Goal: Task Accomplishment & Management: Manage account settings

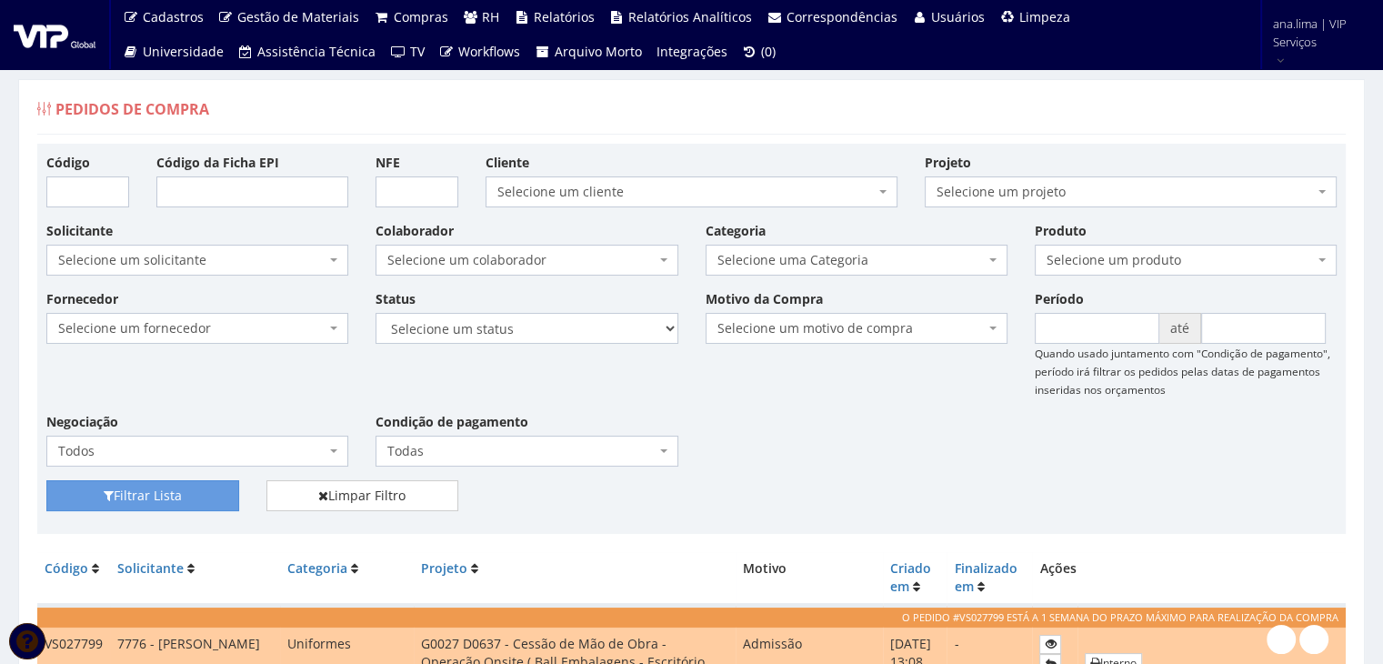
click at [571, 257] on span "Selecione um colaborador" at bounding box center [520, 260] width 267 height 18
click at [568, 339] on select "Selecione um status Cancelado Aguardando Aprovação Diretoria Pedido Aprovado Ag…" at bounding box center [526, 328] width 302 height 31
select select "1"
click at [375, 313] on select "Selecione um status Cancelado Aguardando Aprovação Diretoria Pedido Aprovado Ag…" at bounding box center [526, 328] width 302 height 31
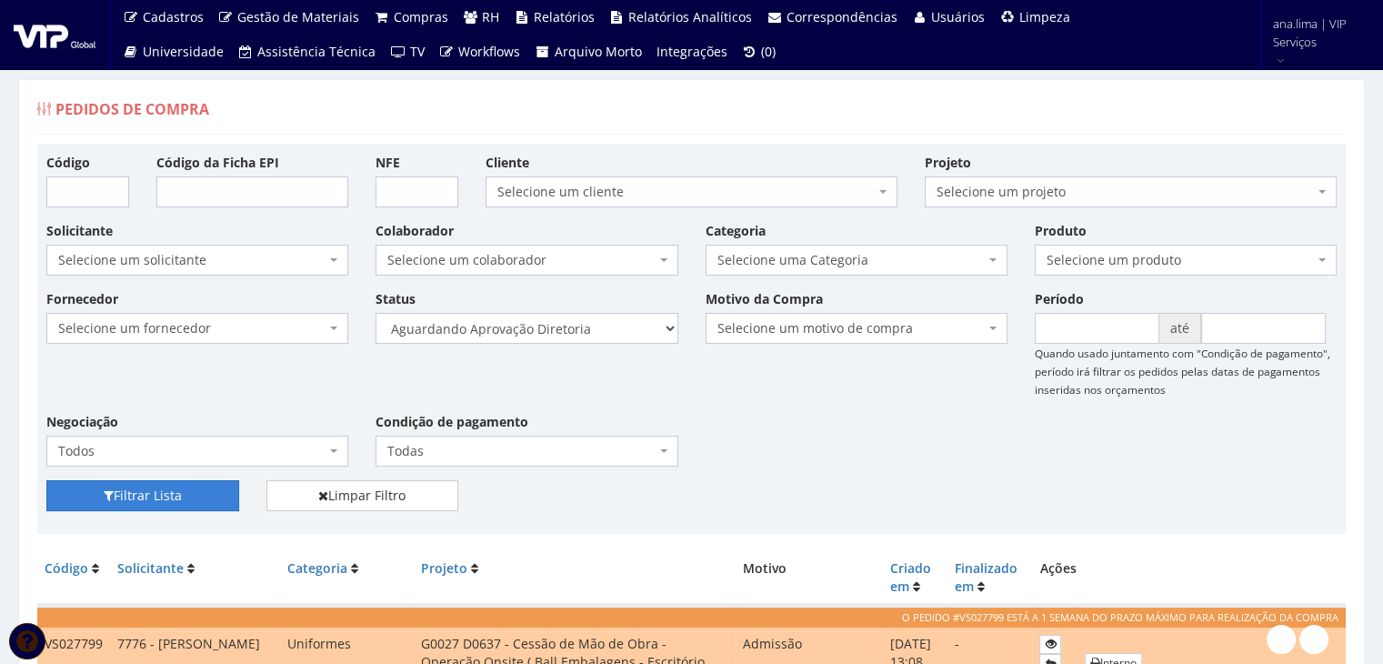
click at [196, 490] on button "Filtrar Lista" at bounding box center [142, 495] width 193 height 31
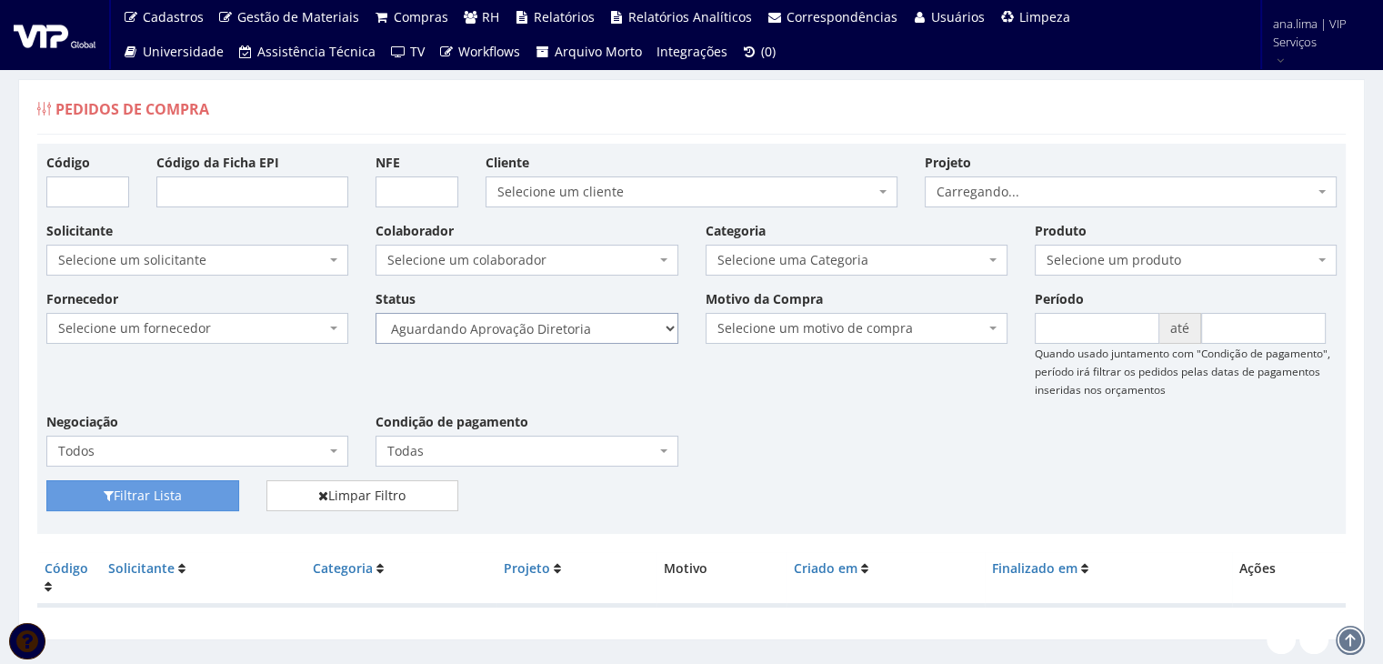
click at [558, 323] on select "Selecione um status Cancelado Aguardando Aprovação Diretoria Pedido Aprovado Ag…" at bounding box center [526, 328] width 302 height 31
select select "4"
click at [375, 313] on select "Selecione um status Cancelado Aguardando Aprovação Diretoria Pedido Aprovado Ag…" at bounding box center [526, 328] width 302 height 31
click at [188, 501] on button "Filtrar Lista" at bounding box center [142, 495] width 193 height 31
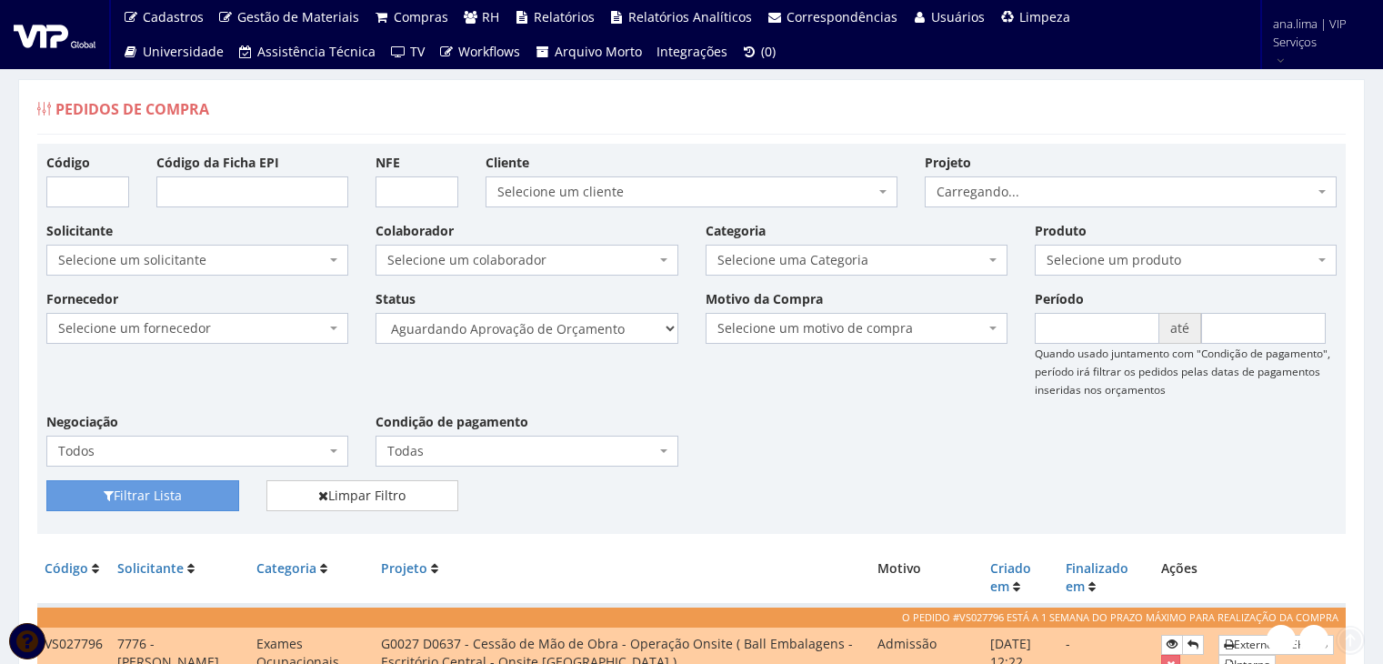
scroll to position [364, 0]
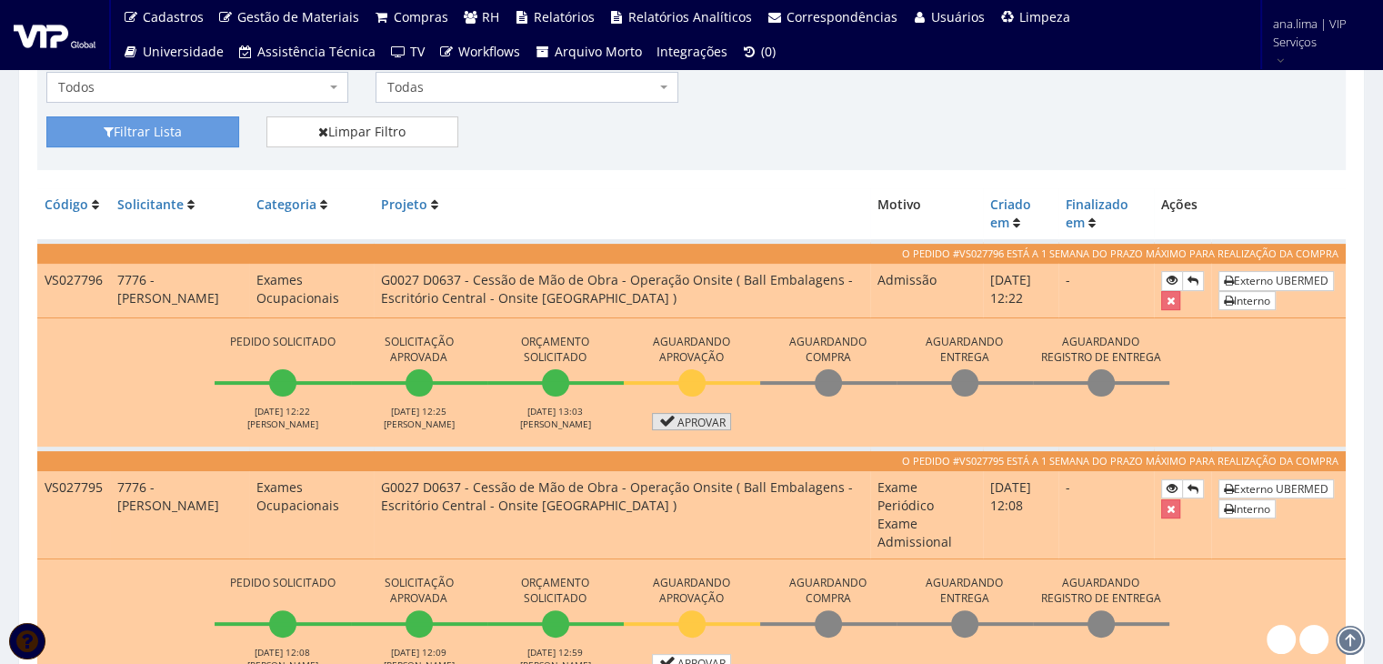
click at [695, 415] on link "Aprovar" at bounding box center [692, 421] width 80 height 17
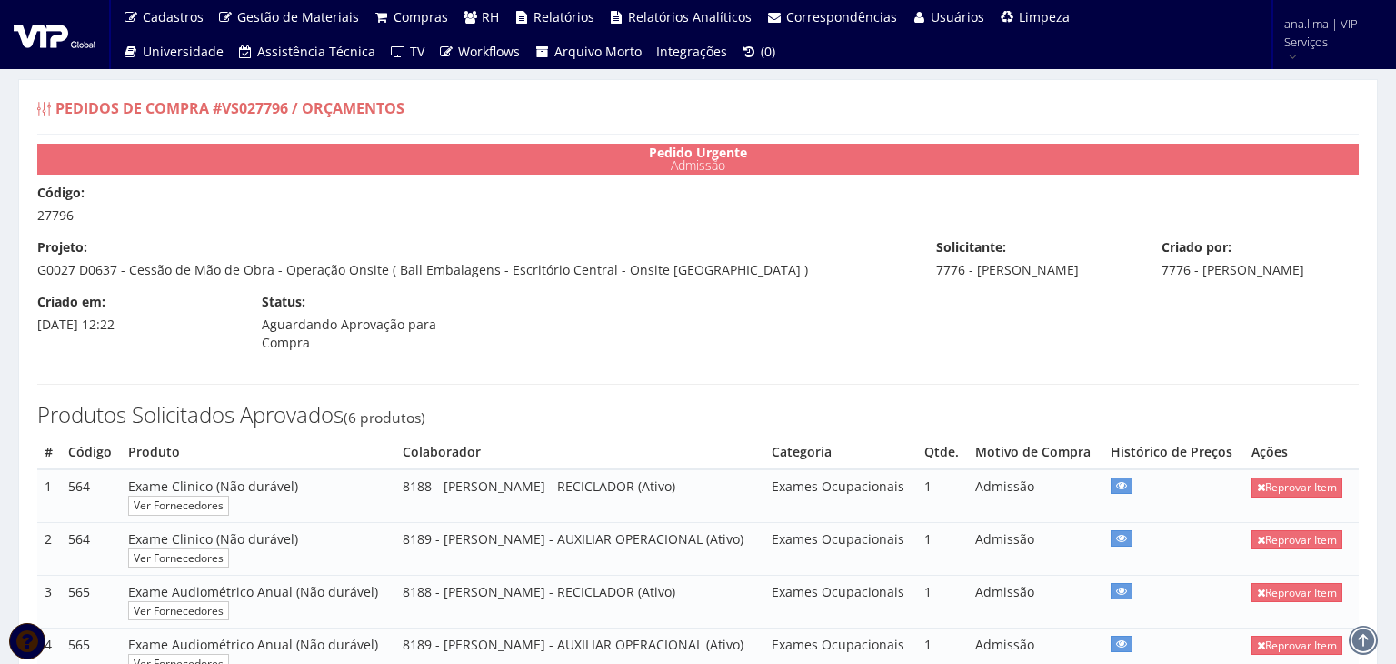
select select "0"
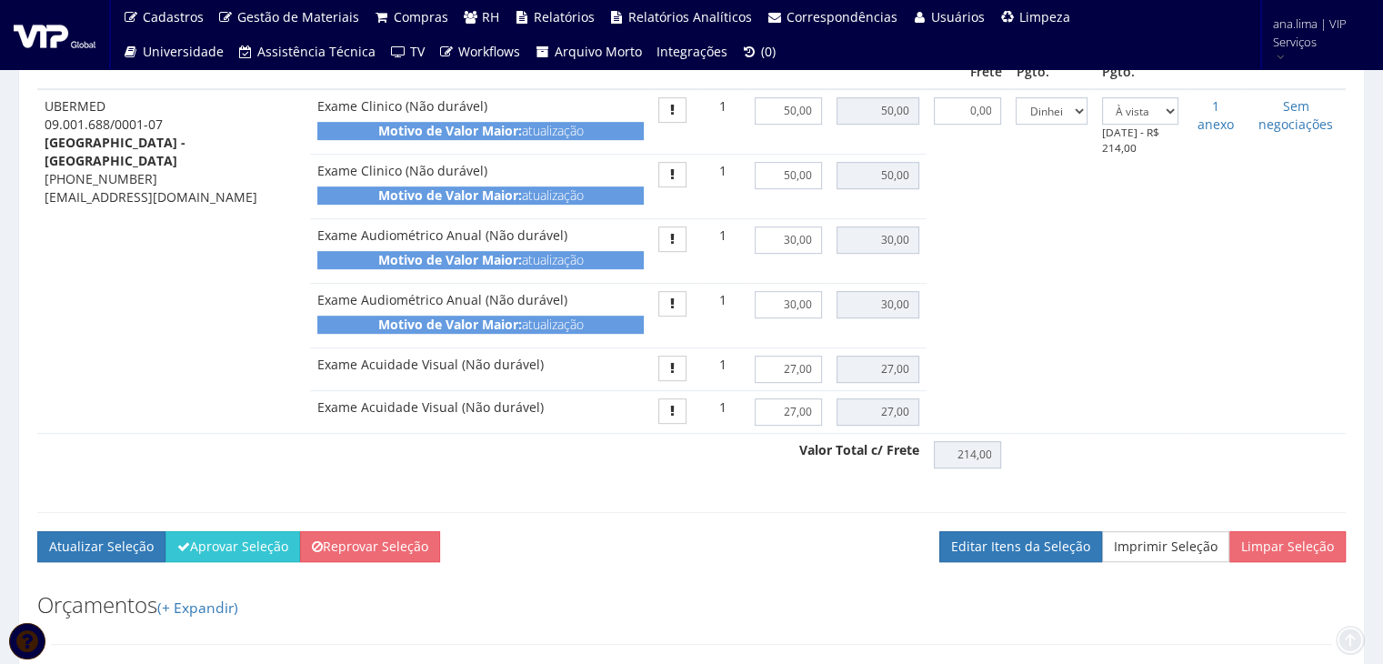
scroll to position [818, 0]
click at [244, 561] on button "Aprovar Seleção" at bounding box center [232, 545] width 135 height 31
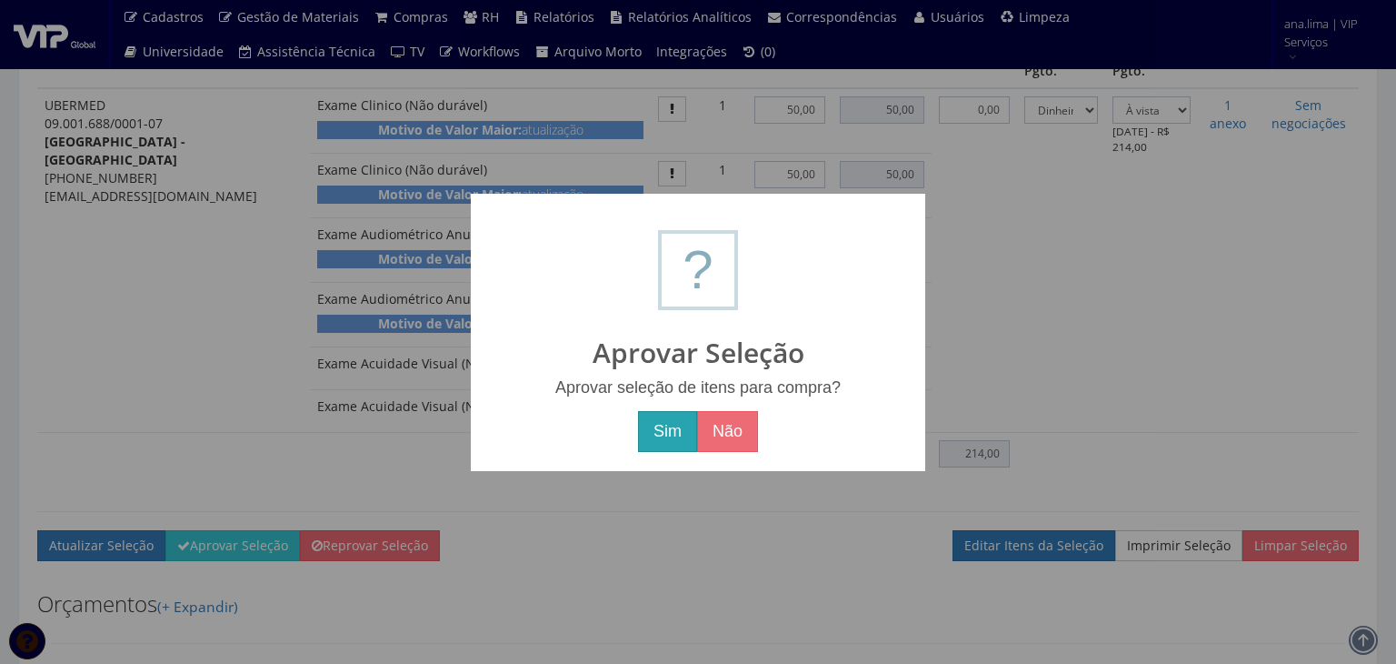
click at [686, 432] on button "Sim" at bounding box center [667, 432] width 59 height 42
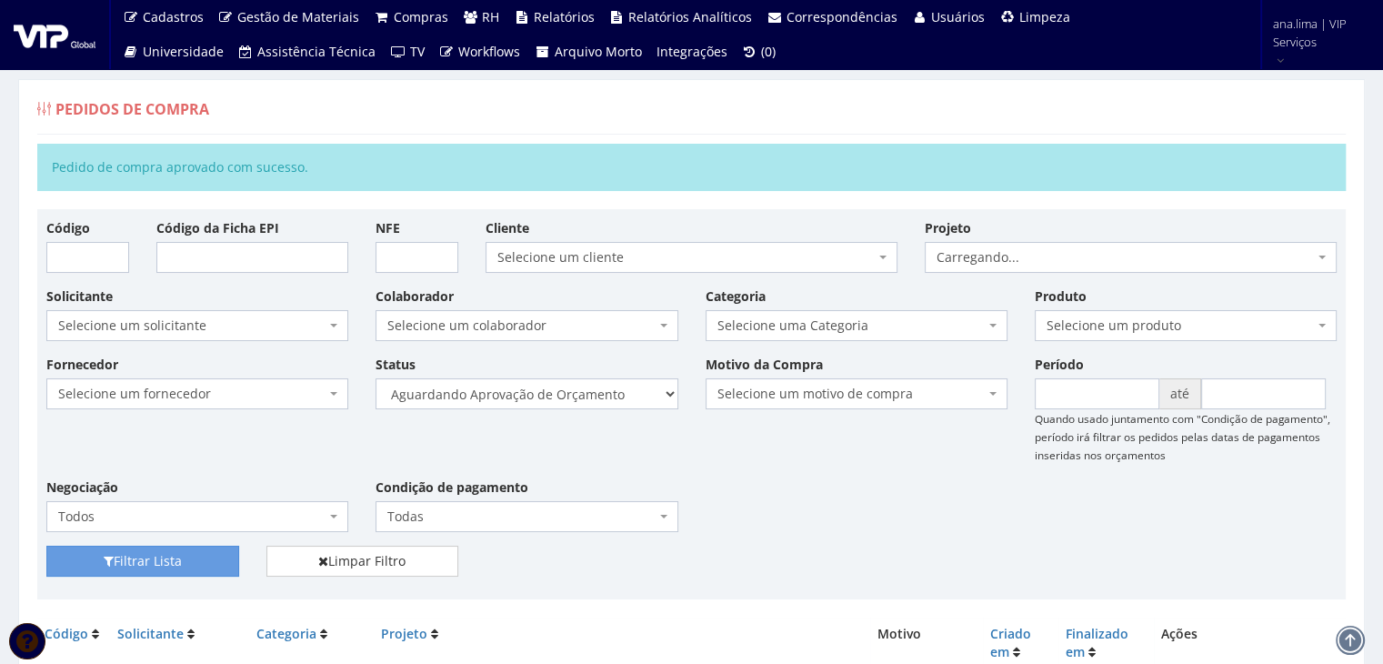
scroll to position [338, 0]
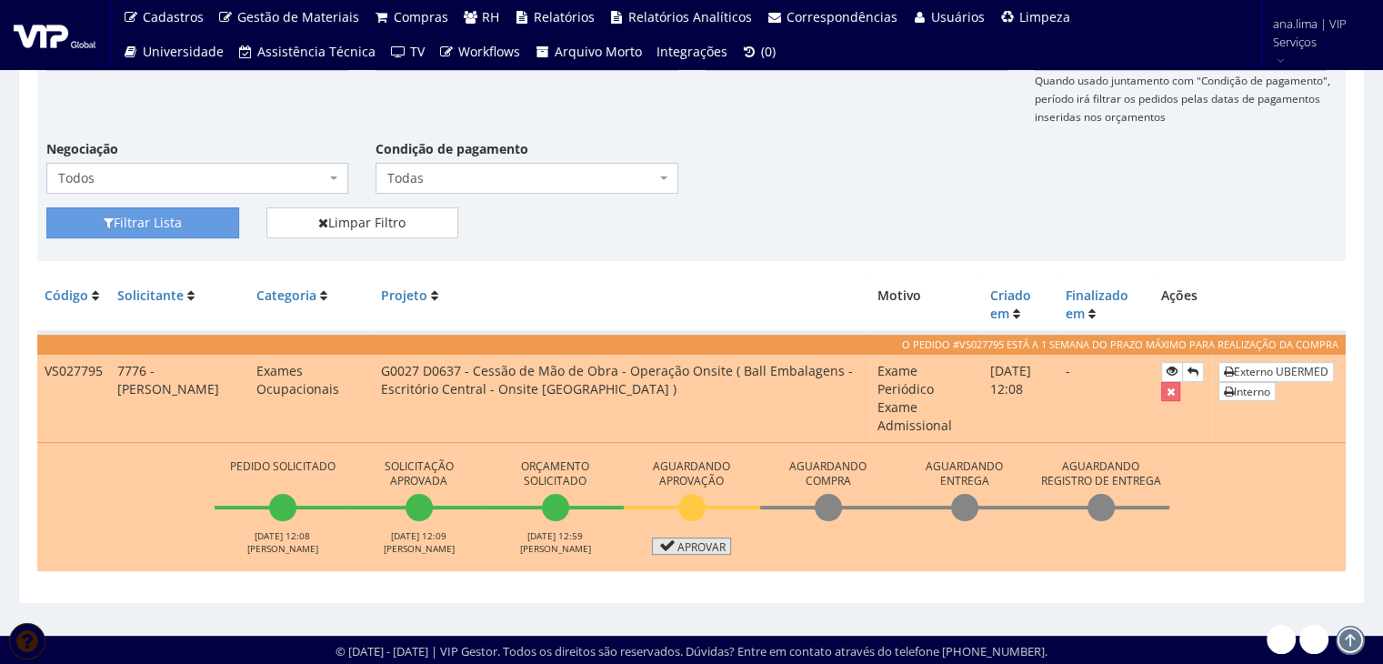
drag, startPoint x: 680, startPoint y: 546, endPoint x: 641, endPoint y: 543, distance: 39.3
click at [680, 547] on link "Aprovar" at bounding box center [692, 545] width 80 height 17
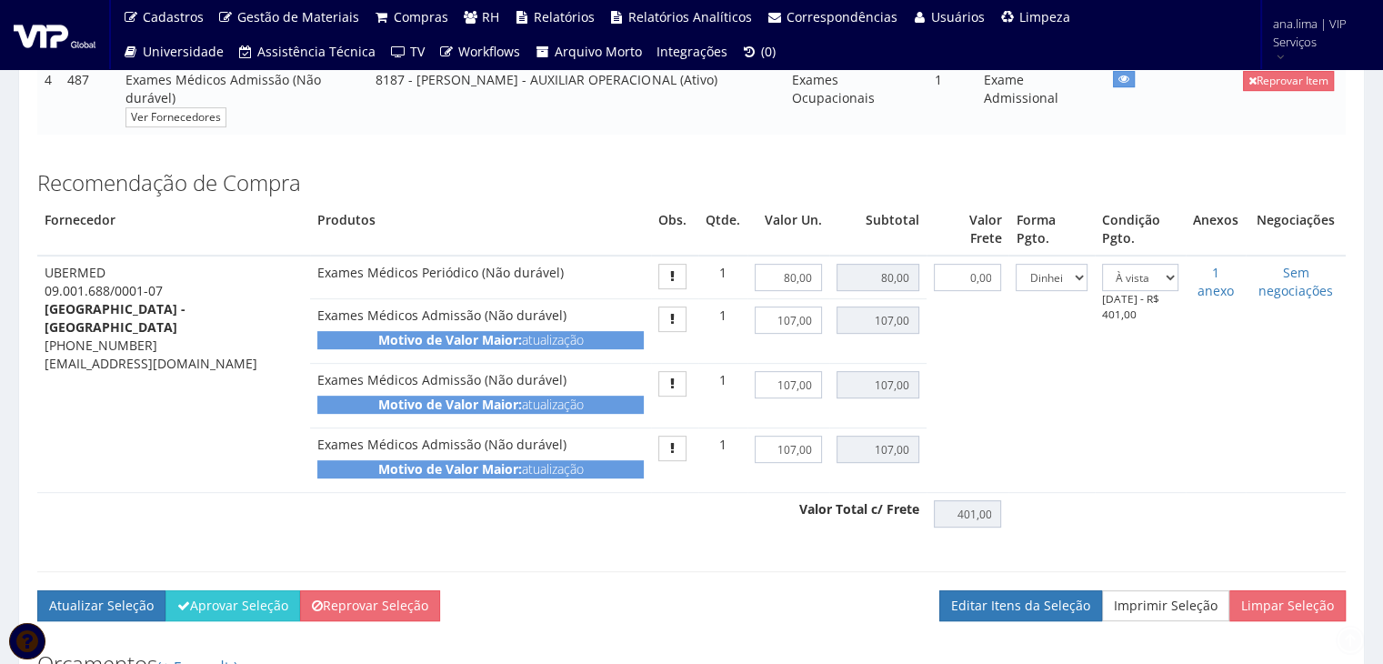
scroll to position [1000, 0]
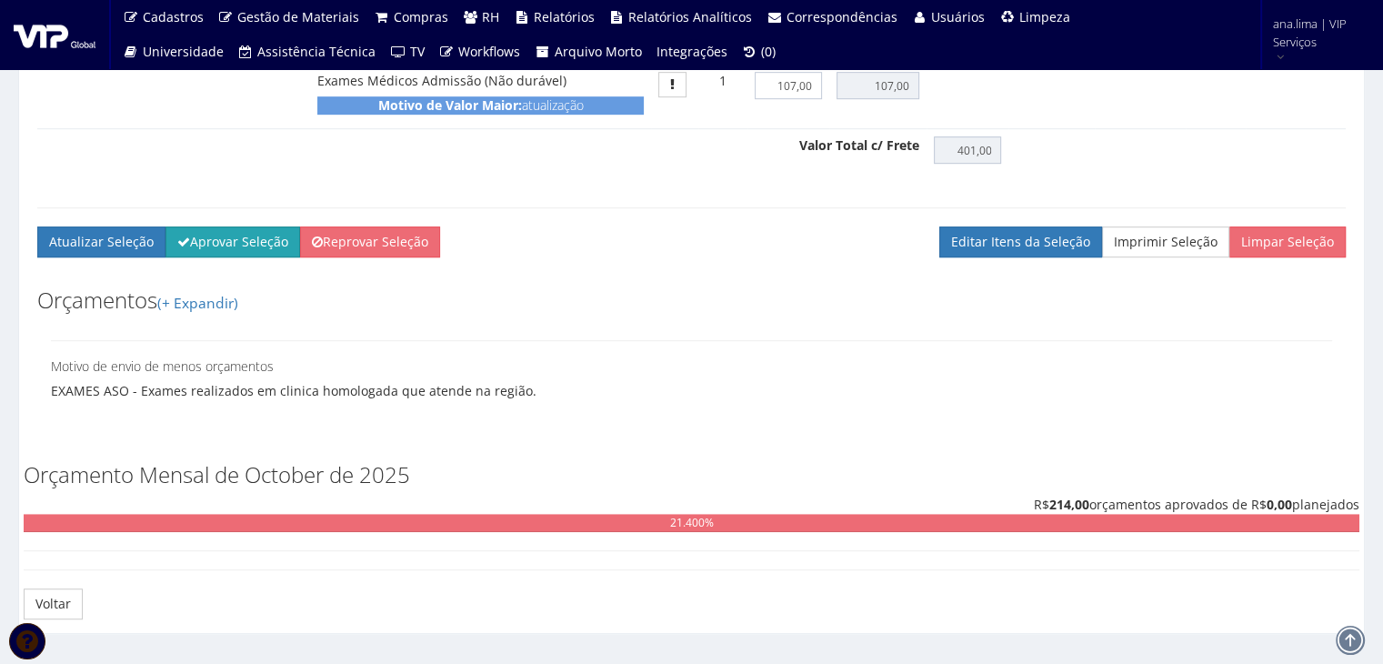
click at [246, 257] on button "Aprovar Seleção" at bounding box center [232, 241] width 135 height 31
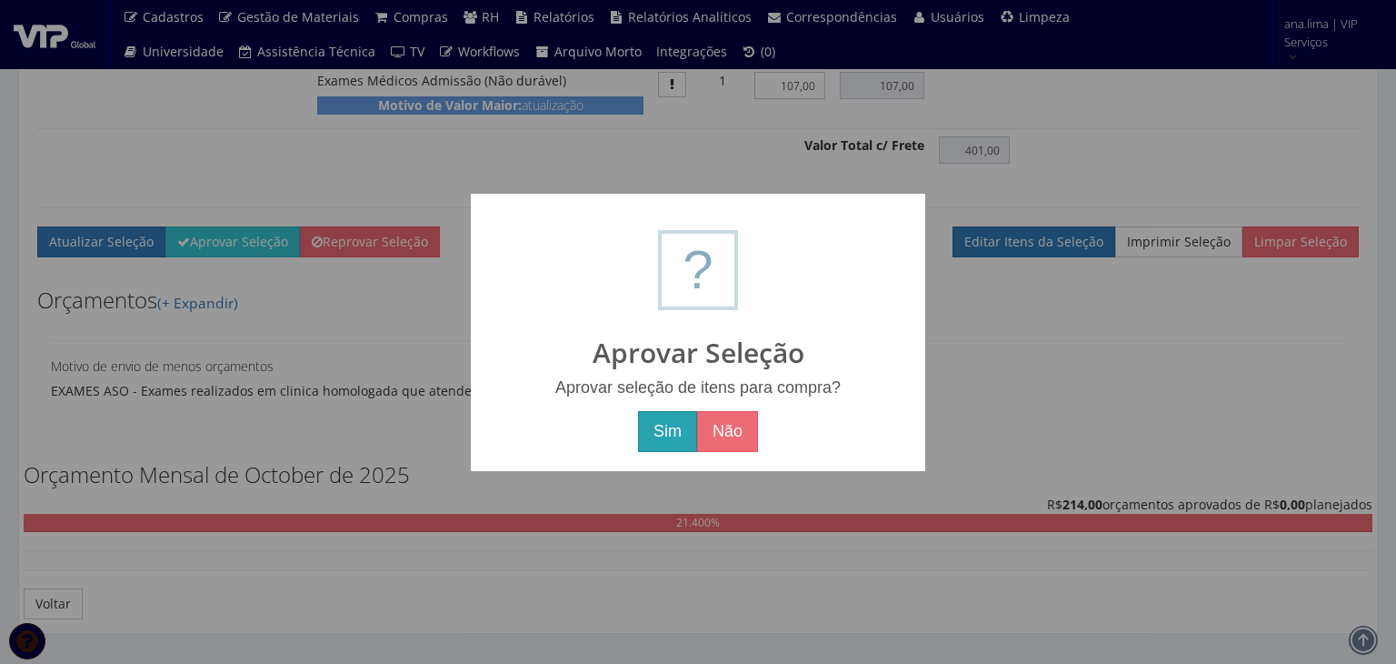
click at [675, 441] on button "Sim" at bounding box center [667, 432] width 59 height 42
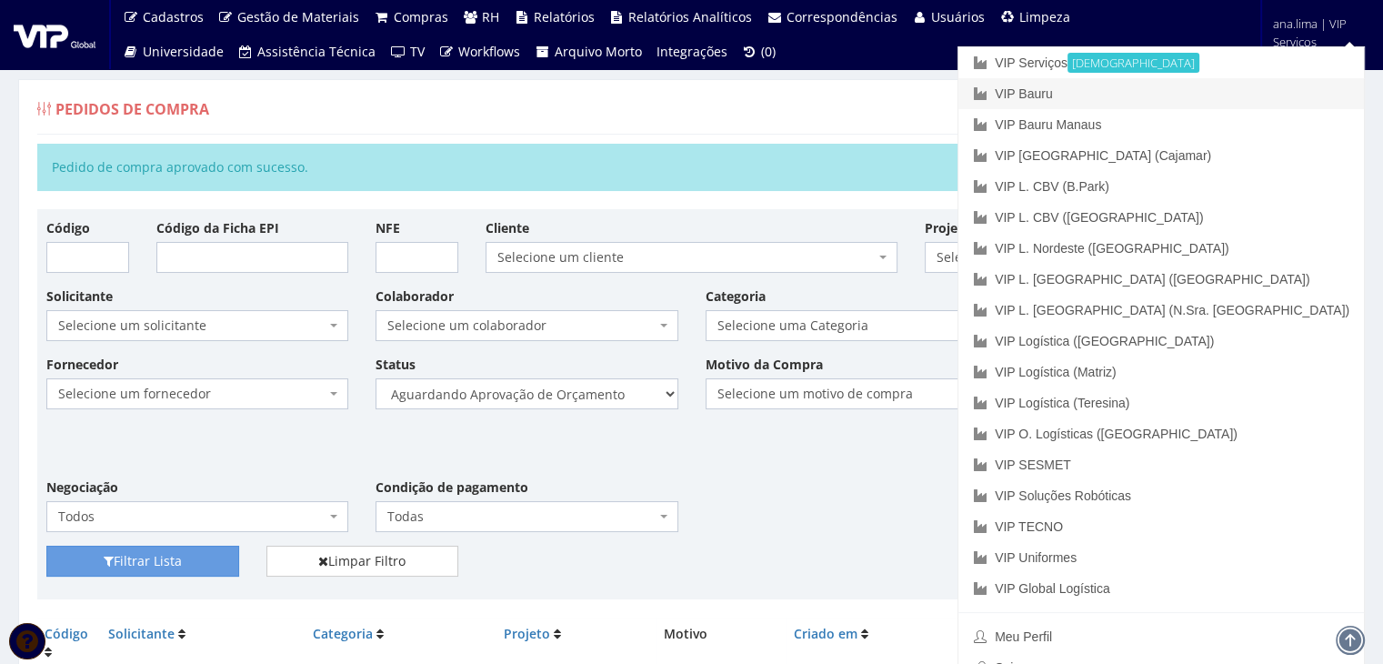
click at [1236, 91] on link "VIP Bauru" at bounding box center [1160, 93] width 405 height 31
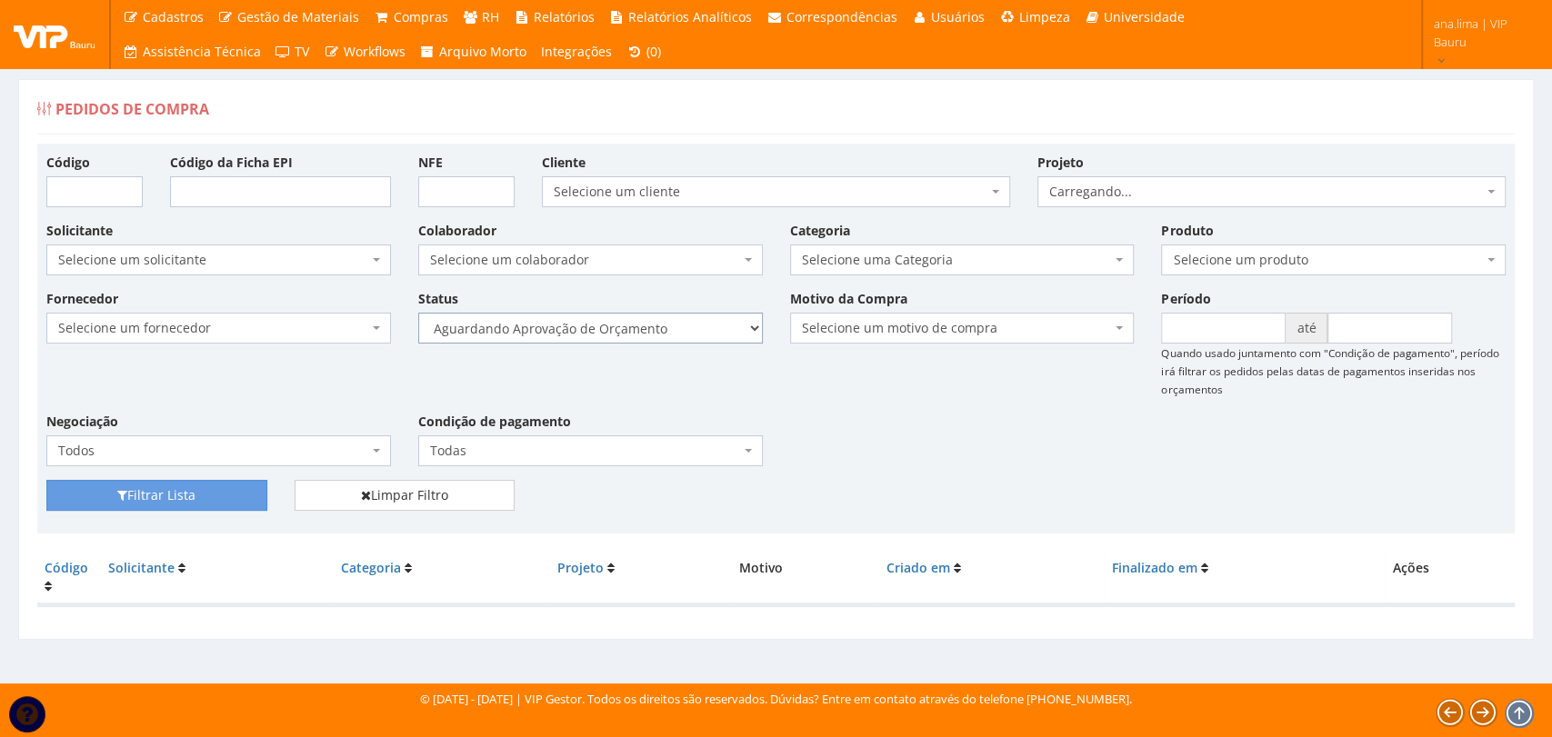
click at [627, 328] on select "Selecione um status Cancelado Aguardando Aprovação Diretoria Pedido Aprovado Ag…" at bounding box center [590, 328] width 345 height 31
select select "1"
click at [418, 313] on select "Selecione um status Cancelado Aguardando Aprovação Diretoria Pedido Aprovado Ag…" at bounding box center [590, 328] width 345 height 31
click at [225, 489] on button "Filtrar Lista" at bounding box center [156, 495] width 221 height 31
drag, startPoint x: 0, startPoint y: 0, endPoint x: 669, endPoint y: 332, distance: 746.9
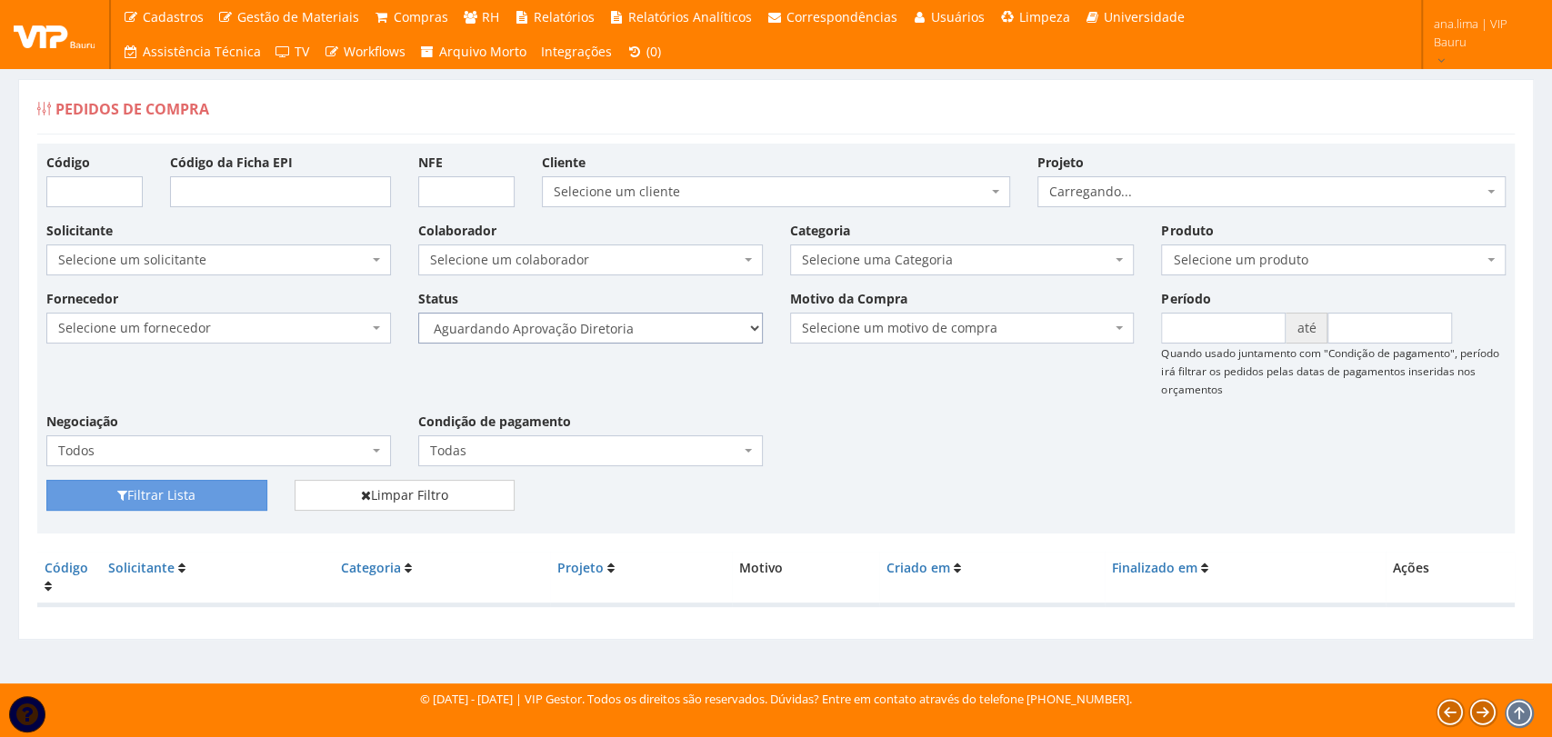
click at [669, 332] on select "Selecione um status Cancelado Aguardando Aprovação Diretoria Pedido Aprovado Ag…" at bounding box center [590, 328] width 345 height 31
select select "4"
click at [418, 313] on select "Selecione um status Cancelado Aguardando Aprovação Diretoria Pedido Aprovado Ag…" at bounding box center [590, 328] width 345 height 31
click at [219, 500] on button "Filtrar Lista" at bounding box center [156, 495] width 221 height 31
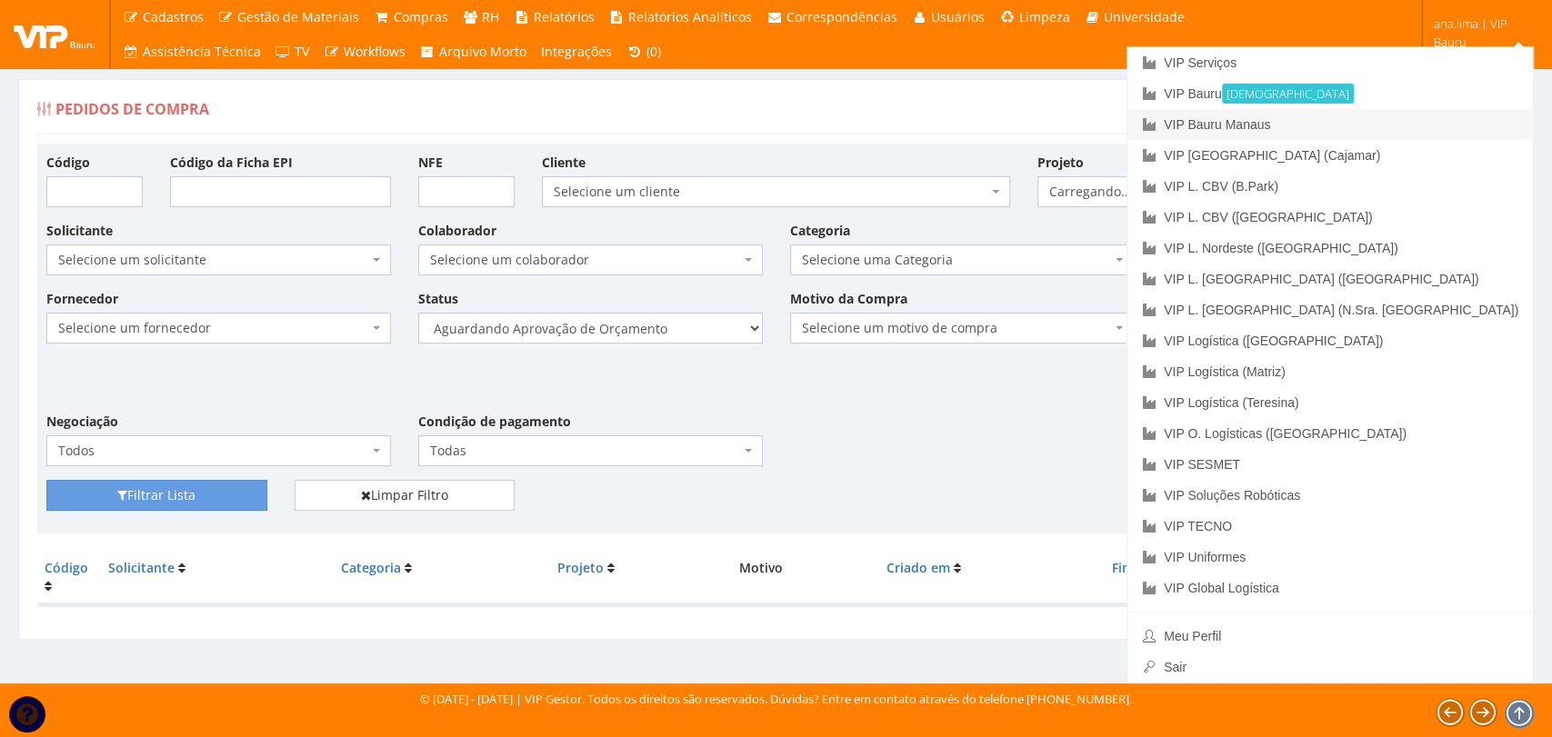
click at [1429, 115] on link "VIP Bauru Manaus" at bounding box center [1329, 124] width 405 height 31
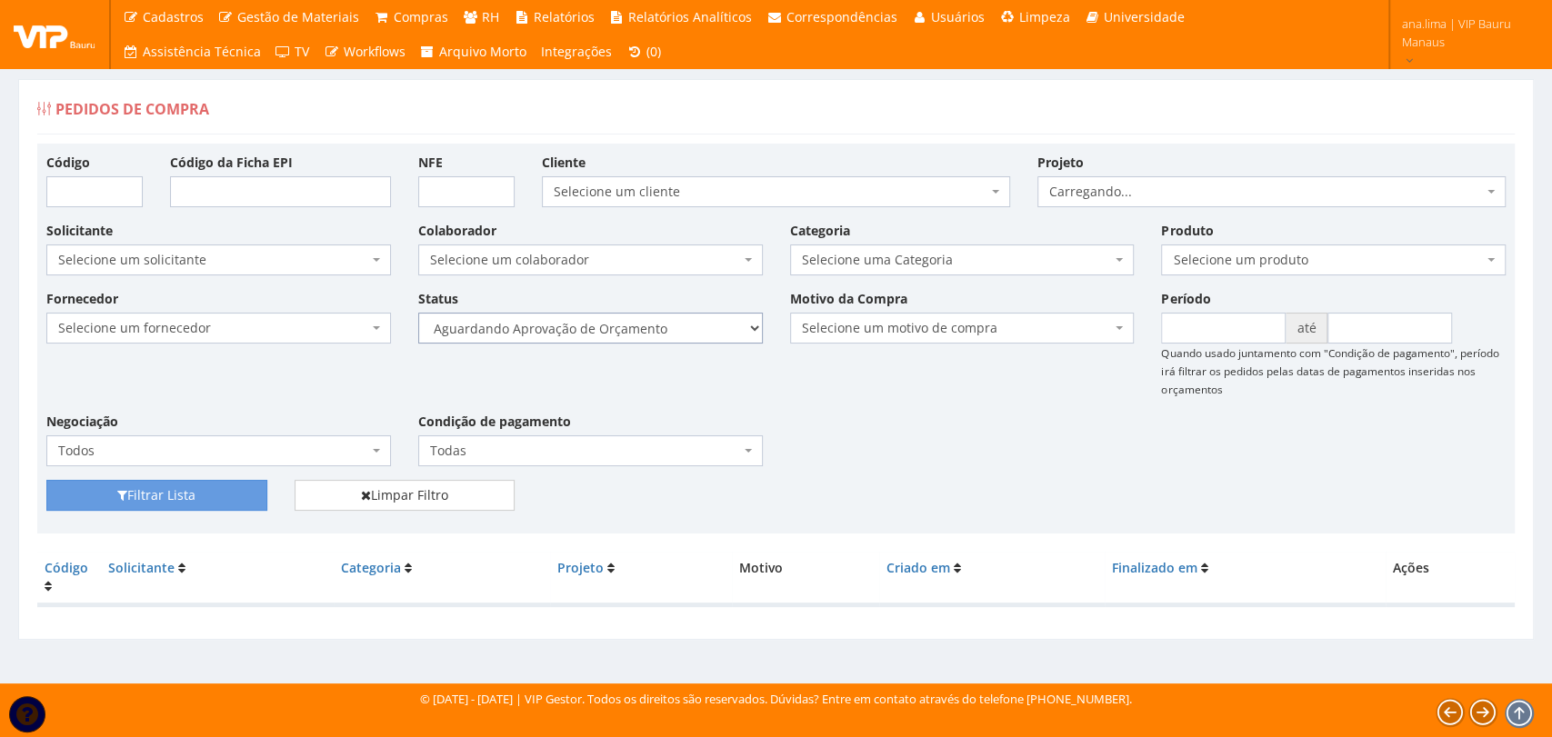
drag, startPoint x: 0, startPoint y: 0, endPoint x: 638, endPoint y: 340, distance: 723.1
click at [638, 340] on select "Selecione um status Cancelado Aguardando Aprovação Diretoria Pedido Aprovado Ag…" at bounding box center [590, 328] width 345 height 31
select select "1"
click at [418, 313] on select "Selecione um status Cancelado Aguardando Aprovação Diretoria Pedido Aprovado Ag…" at bounding box center [590, 328] width 345 height 31
click at [195, 490] on button "Filtrar Lista" at bounding box center [156, 495] width 221 height 31
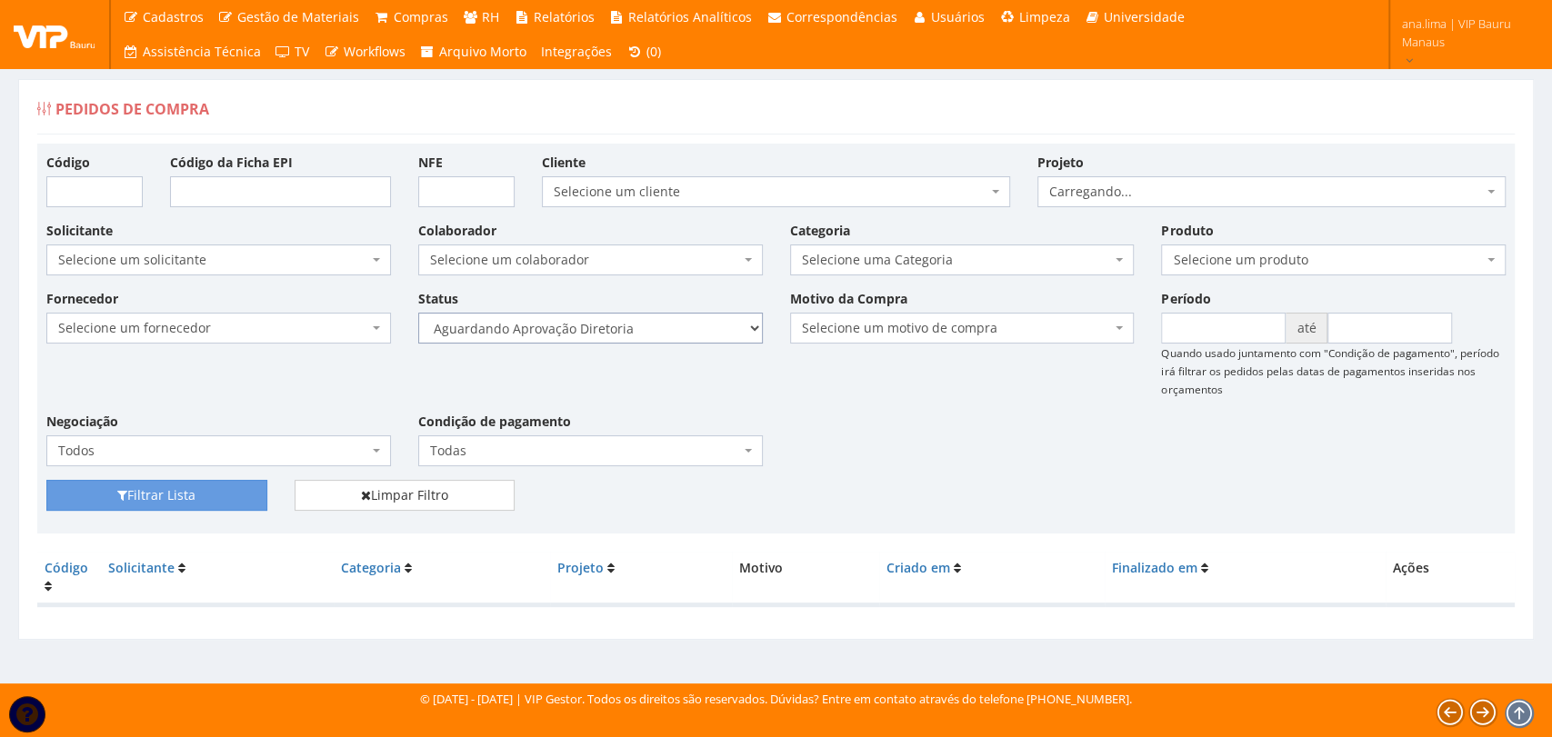
drag, startPoint x: 0, startPoint y: 0, endPoint x: 626, endPoint y: 335, distance: 710.1
click at [626, 335] on select "Selecione um status Cancelado Aguardando Aprovação Diretoria Pedido Aprovado Ag…" at bounding box center [590, 328] width 345 height 31
select select "4"
click at [418, 313] on select "Selecione um status Cancelado Aguardando Aprovação Diretoria Pedido Aprovado Ag…" at bounding box center [590, 328] width 345 height 31
click at [211, 497] on button "Filtrar Lista" at bounding box center [156, 495] width 221 height 31
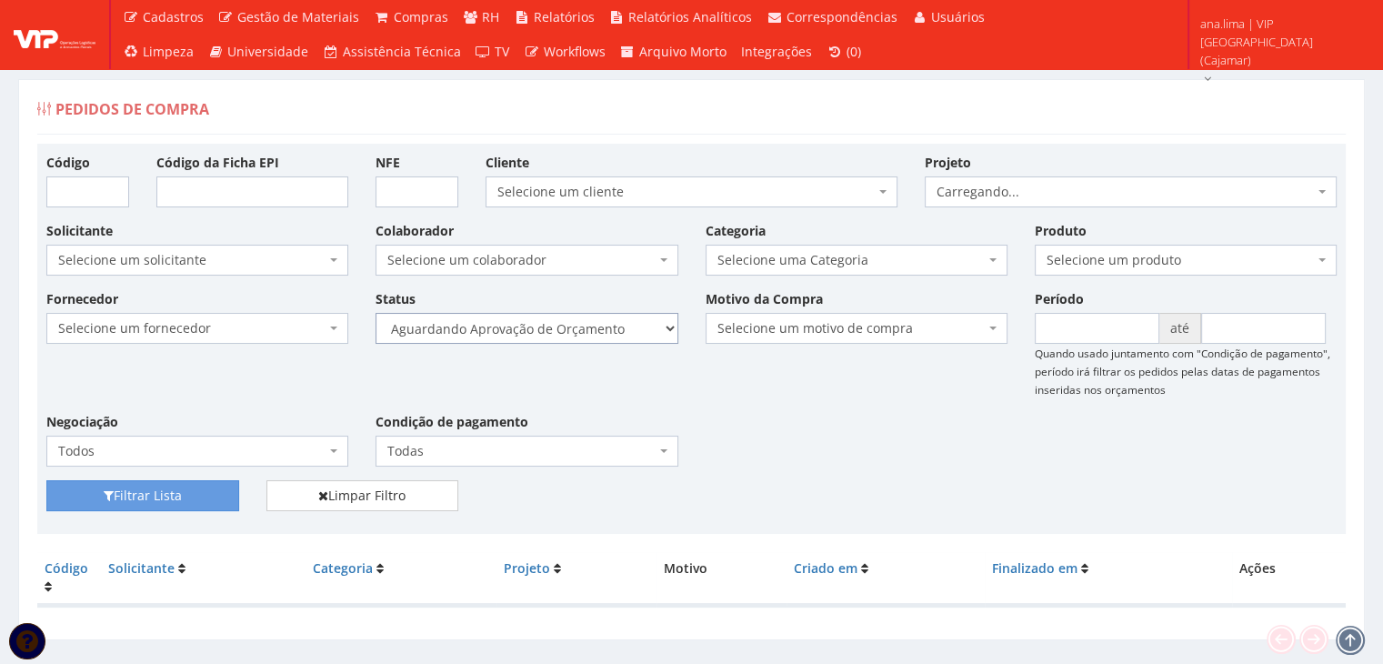
click at [540, 322] on select "Selecione um status Cancelado Aguardando Aprovação Diretoria Pedido Aprovado Ag…" at bounding box center [526, 328] width 302 height 31
select select "1"
click at [375, 313] on select "Selecione um status Cancelado Aguardando Aprovação Diretoria Pedido Aprovado Ag…" at bounding box center [526, 328] width 302 height 31
click at [198, 503] on button "Filtrar Lista" at bounding box center [142, 495] width 193 height 31
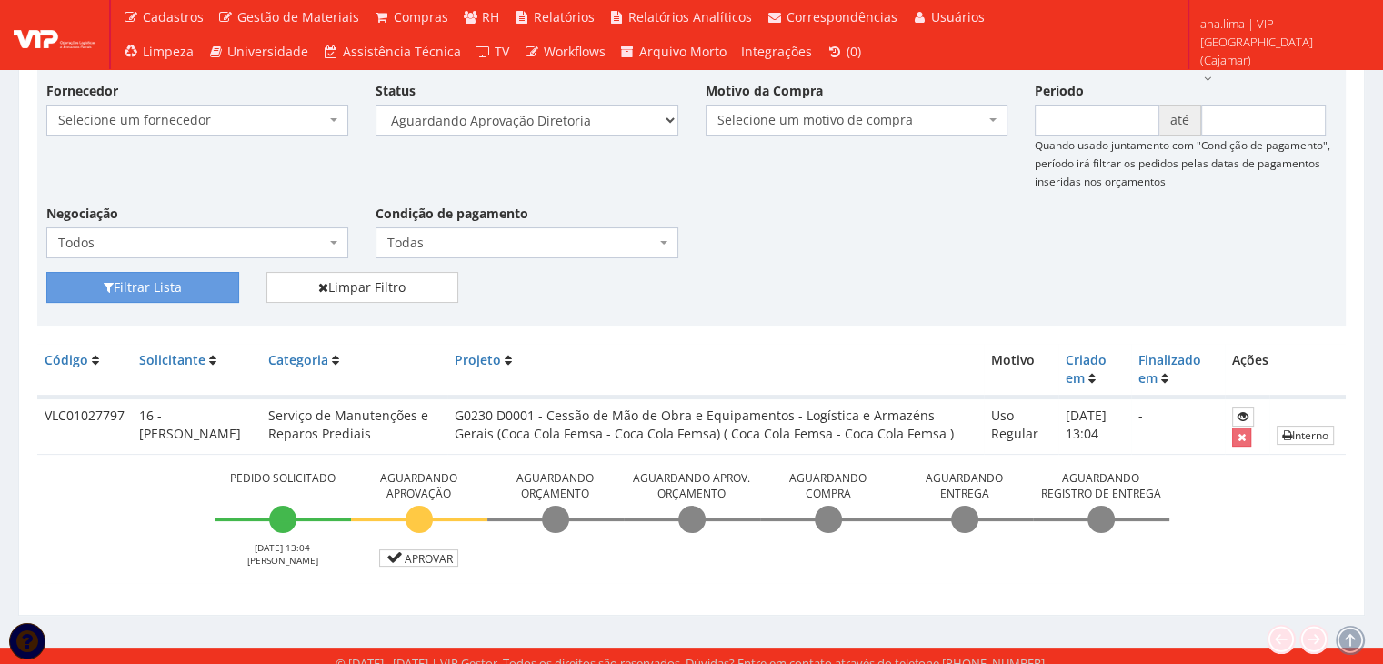
scroll to position [220, 0]
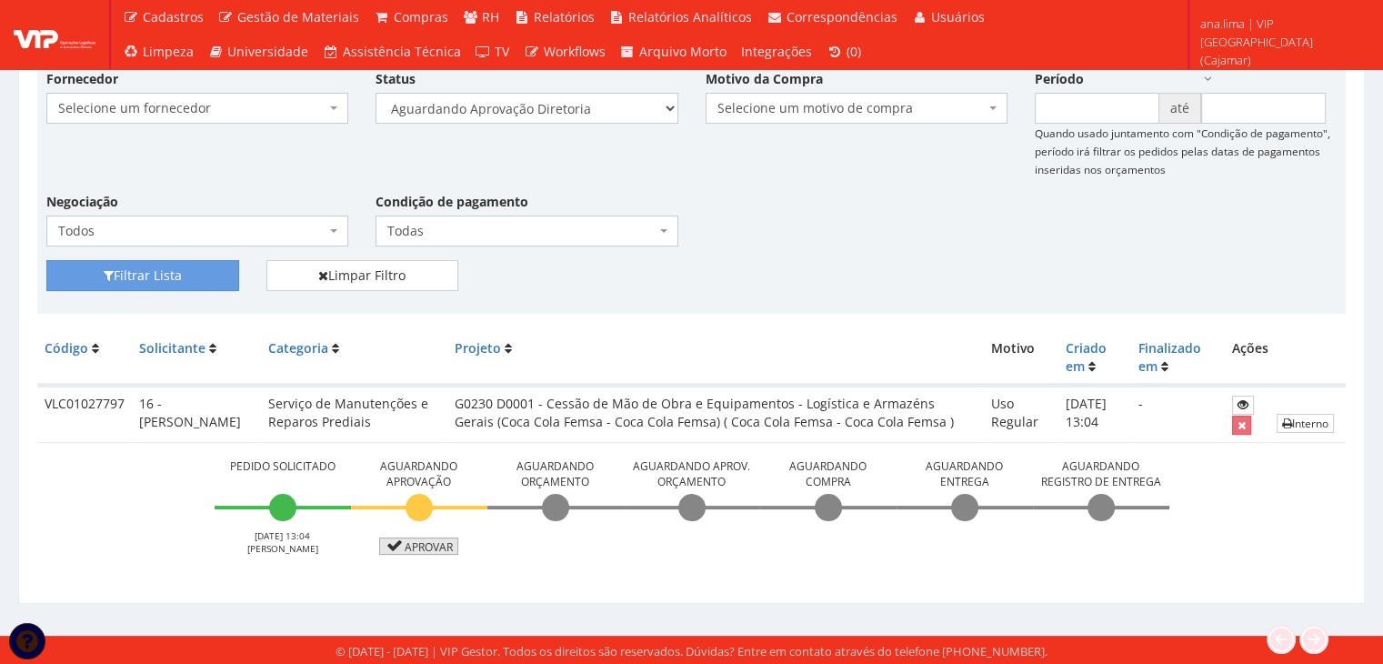
click at [455, 546] on link "Aprovar" at bounding box center [419, 545] width 80 height 17
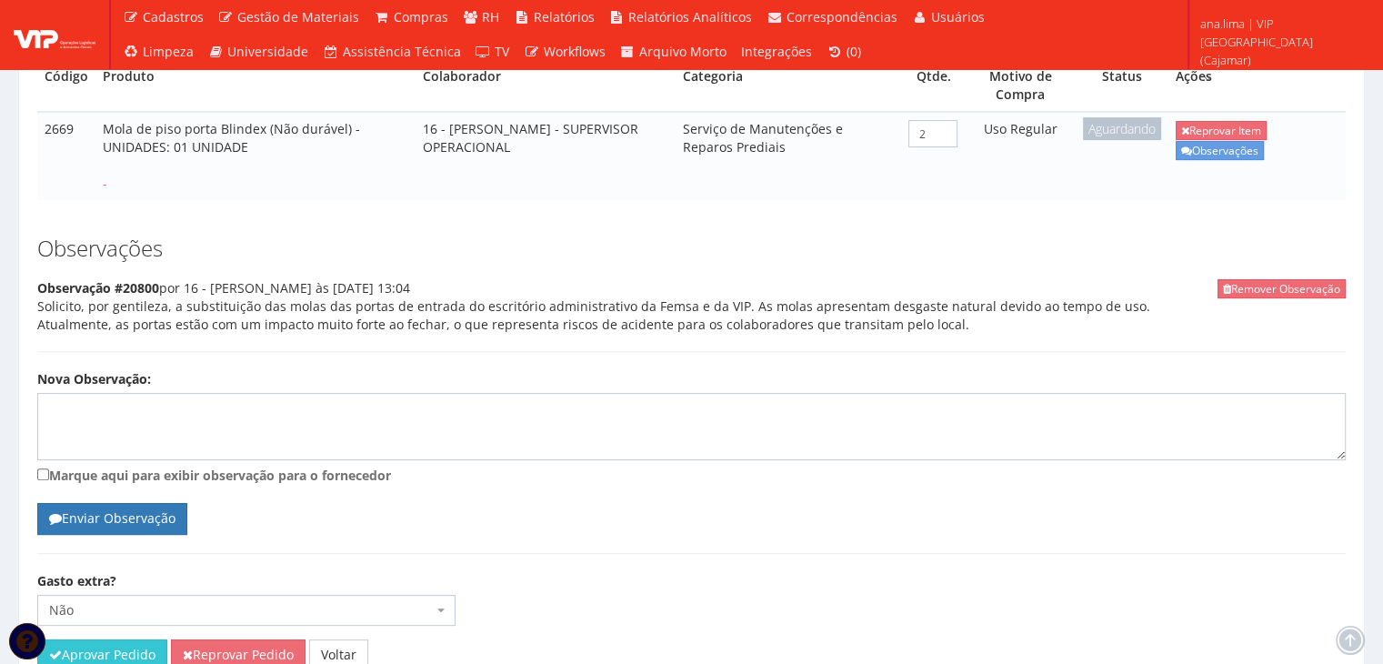
scroll to position [524, 0]
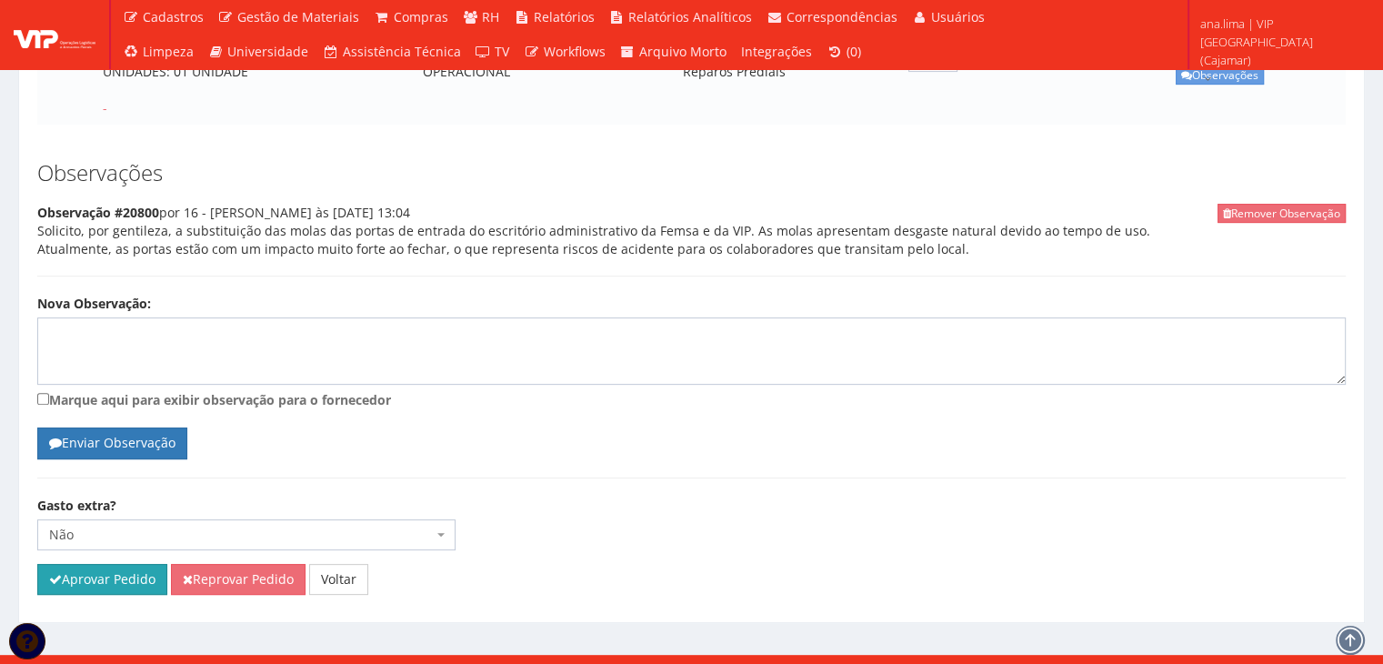
click at [105, 564] on button "Aprovar Pedido" at bounding box center [102, 579] width 130 height 31
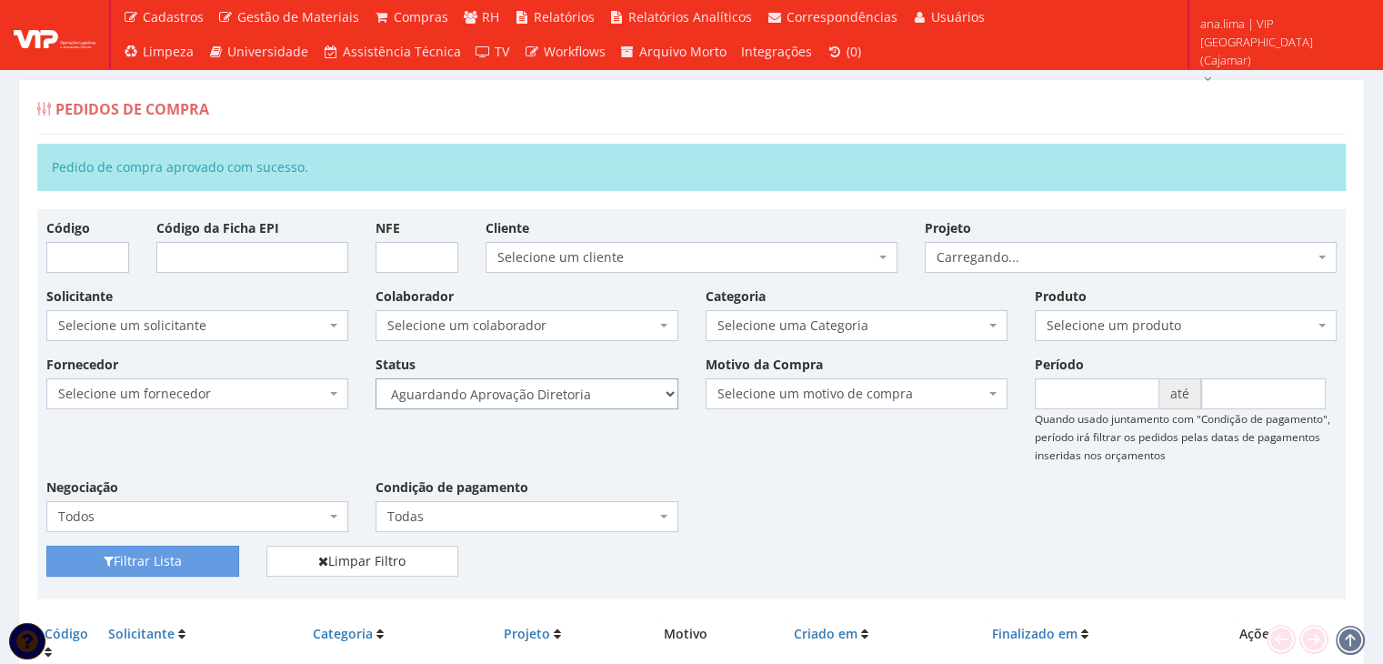
click at [630, 394] on select "Selecione um status Cancelado Aguardando Aprovação Diretoria Pedido Aprovado Ag…" at bounding box center [526, 393] width 302 height 31
select select "4"
click at [375, 378] on select "Selecione um status Cancelado Aguardando Aprovação Diretoria Pedido Aprovado Ag…" at bounding box center [526, 393] width 302 height 31
click at [196, 561] on button "Filtrar Lista" at bounding box center [142, 560] width 193 height 31
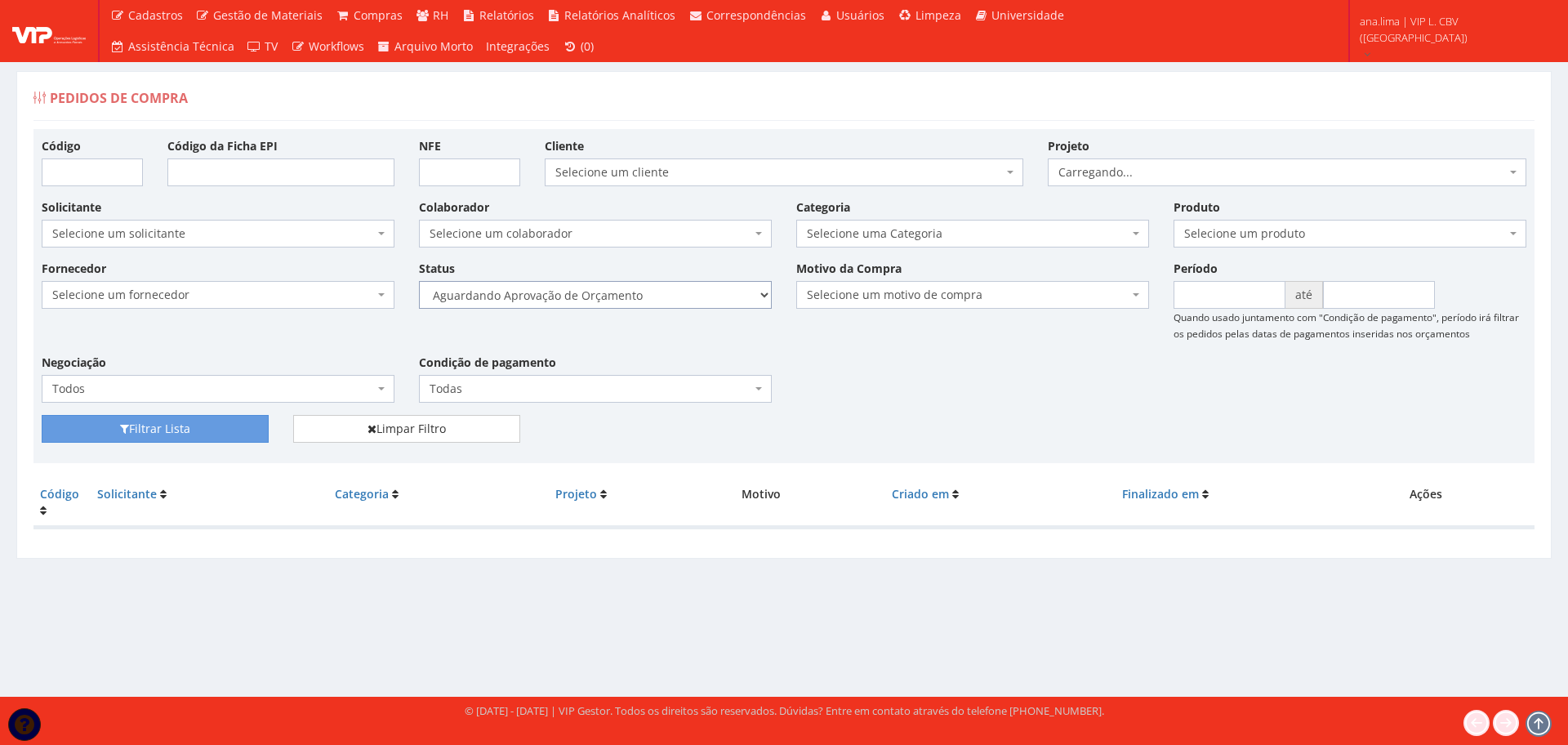
drag, startPoint x: 688, startPoint y: 296, endPoint x: 687, endPoint y: 307, distance: 11.0
click at [688, 295] on select "Selecione um status Cancelado Aguardando Aprovação Diretoria Pedido Aprovado Ag…" at bounding box center [595, 295] width 353 height 28
select select "1"
click at [419, 281] on select "Selecione um status Cancelado Aguardando Aprovação Diretoria Pedido Aprovado Ag…" at bounding box center [595, 295] width 353 height 28
click at [203, 427] on button "Filtrar Lista" at bounding box center [155, 429] width 227 height 28
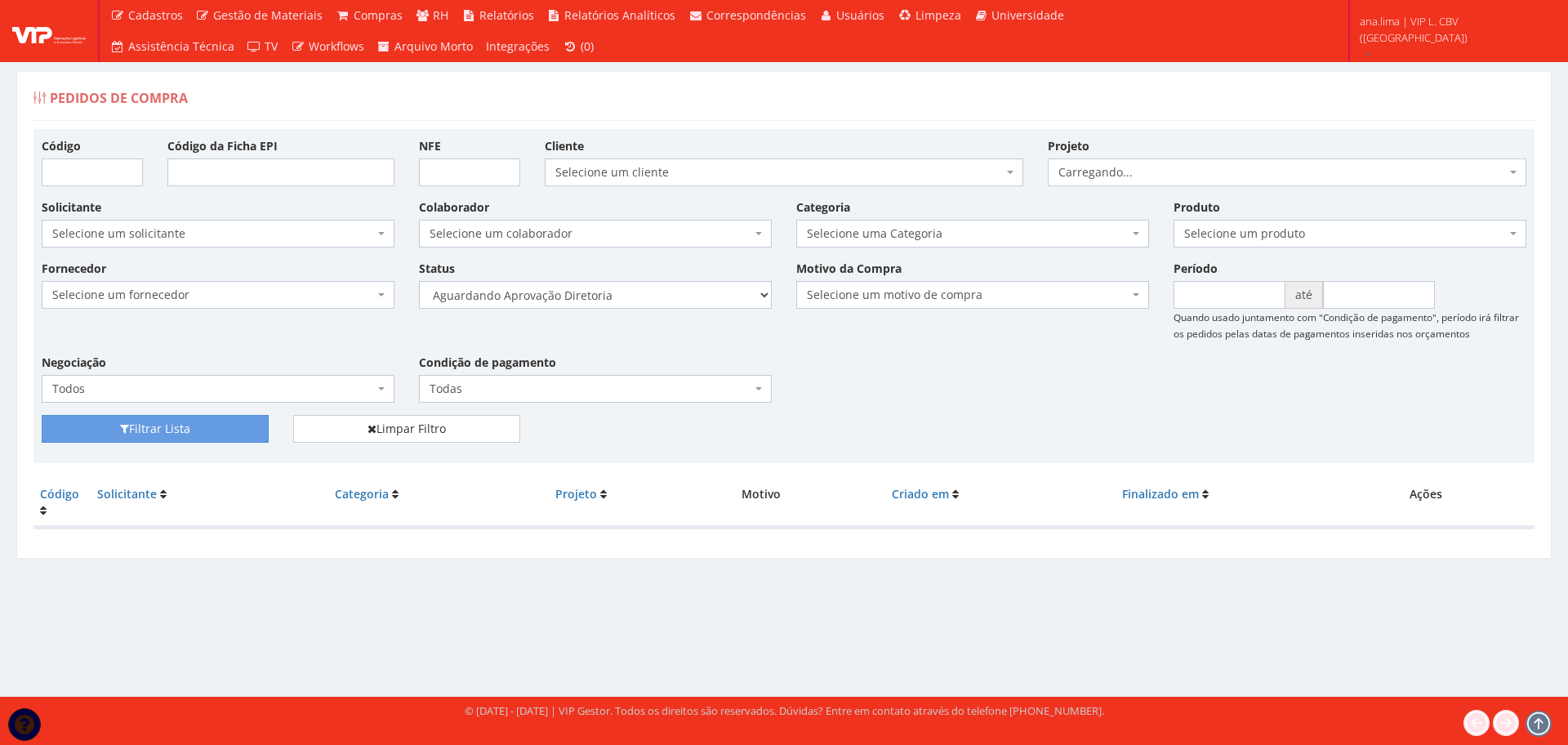
click at [637, 307] on select "Selecione um status Cancelado Aguardando Aprovação Diretoria Pedido Aprovado Ag…" at bounding box center [595, 295] width 353 height 28
select select "4"
click at [419, 281] on select "Selecione um status Cancelado Aguardando Aprovação Diretoria Pedido Aprovado Ag…" at bounding box center [595, 295] width 353 height 28
click at [224, 431] on button "Filtrar Lista" at bounding box center [155, 429] width 227 height 28
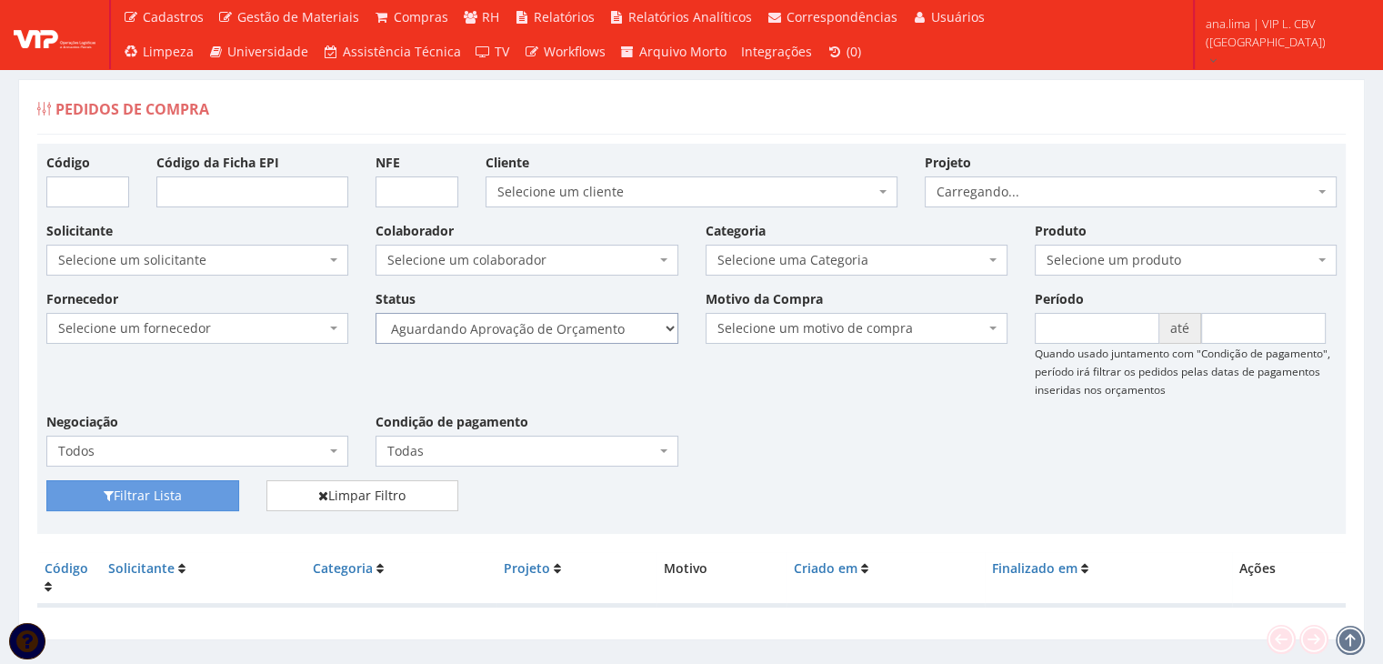
click at [574, 320] on select "Selecione um status Cancelado Aguardando Aprovação Diretoria Pedido Aprovado Ag…" at bounding box center [526, 328] width 302 height 31
select select "1"
click at [375, 313] on select "Selecione um status Cancelado Aguardando Aprovação Diretoria Pedido Aprovado Ag…" at bounding box center [526, 328] width 302 height 31
click at [205, 487] on button "Filtrar Lista" at bounding box center [142, 495] width 193 height 31
drag, startPoint x: 0, startPoint y: 0, endPoint x: 582, endPoint y: 339, distance: 673.4
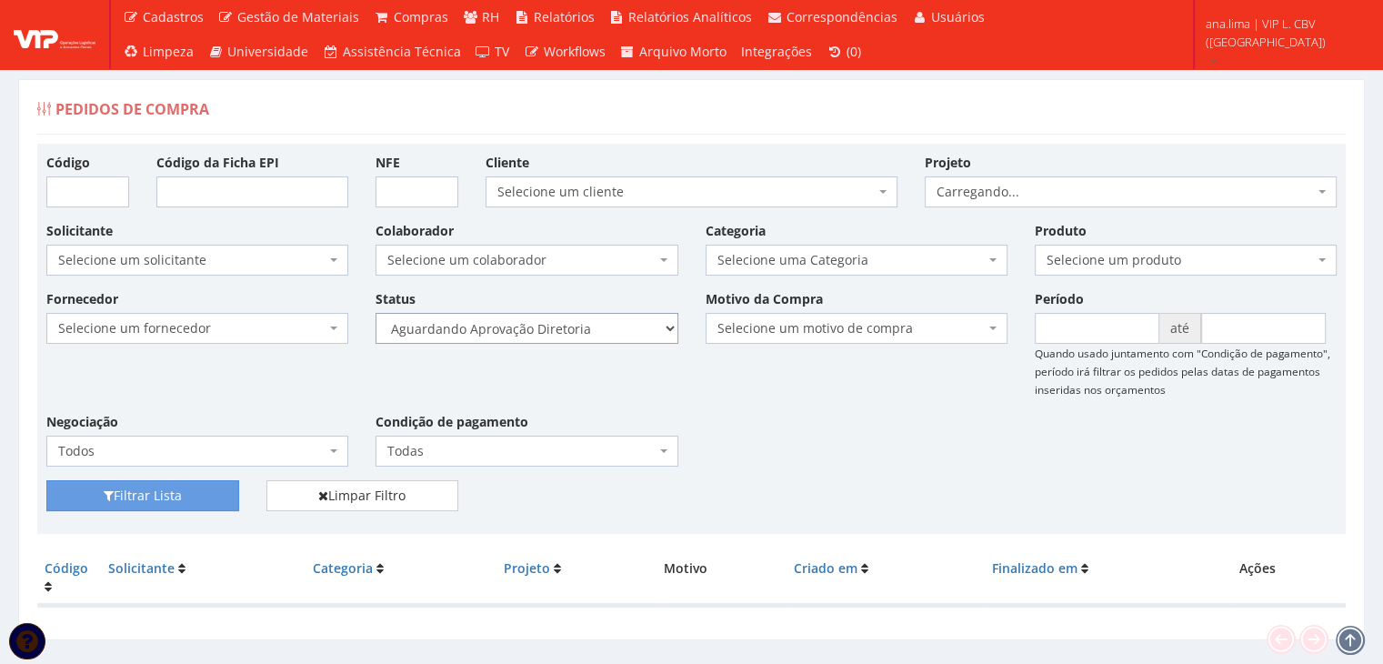
click at [583, 332] on select "Selecione um status Cancelado Aguardando Aprovação Diretoria Pedido Aprovado Ag…" at bounding box center [526, 328] width 302 height 31
select select "4"
click at [375, 313] on select "Selecione um status Cancelado Aguardando Aprovação Diretoria Pedido Aprovado Ag…" at bounding box center [526, 328] width 302 height 31
click at [121, 499] on button "Filtrar Lista" at bounding box center [142, 495] width 193 height 31
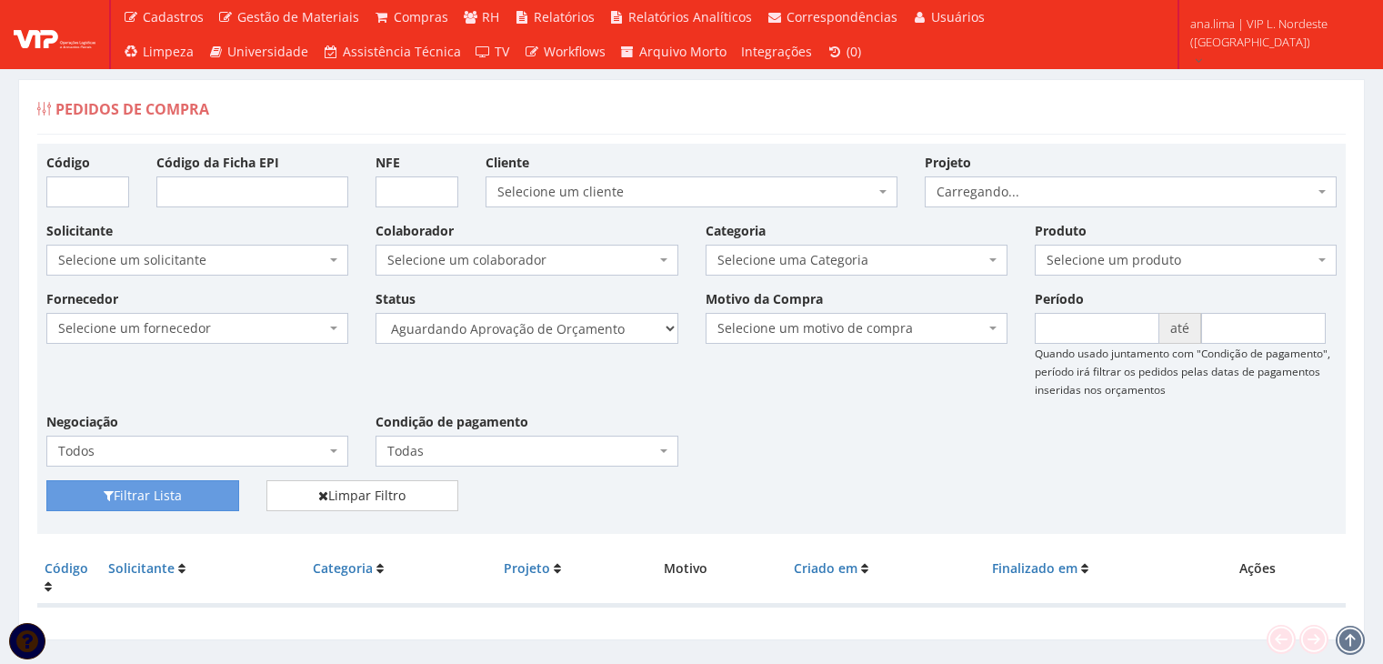
click at [588, 332] on select "Selecione um status Cancelado Aguardando Aprovação Diretoria Pedido Aprovado Ag…" at bounding box center [526, 328] width 302 height 31
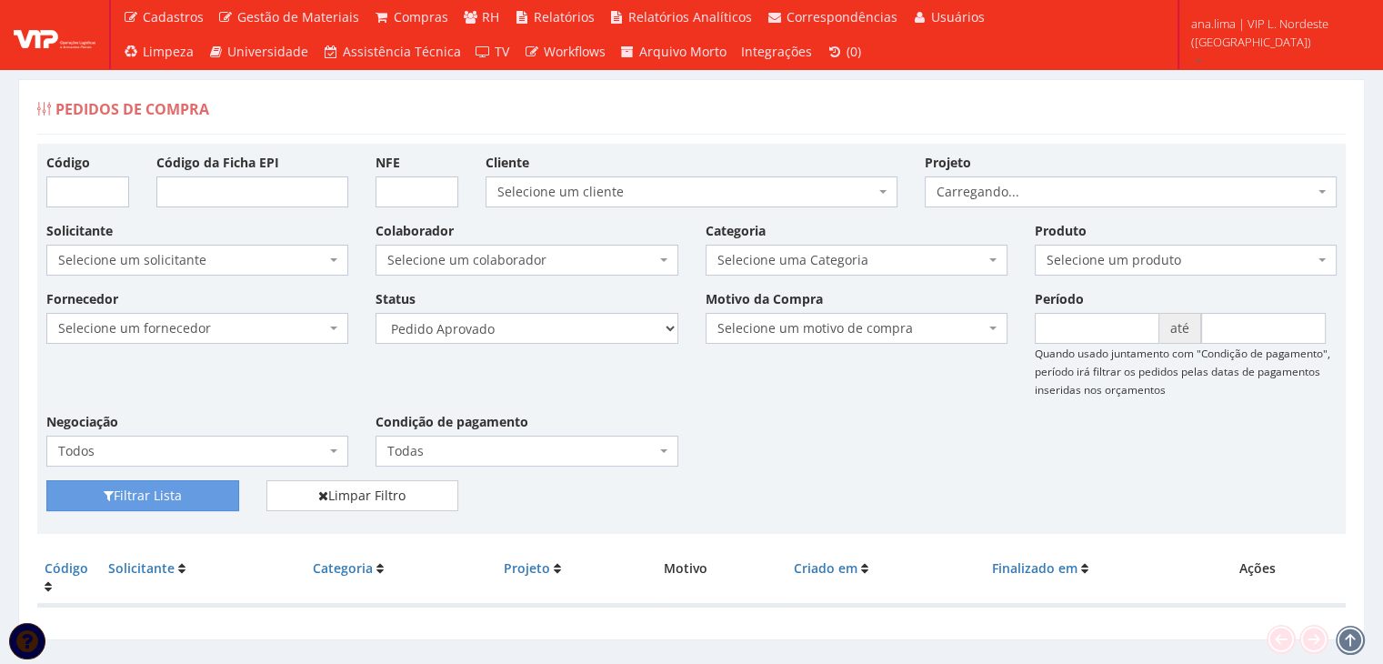
click at [375, 313] on select "Selecione um status Cancelado Aguardando Aprovação Diretoria Pedido Aprovado Ag…" at bounding box center [526, 328] width 302 height 31
click at [556, 325] on select "Selecione um status Cancelado Aguardando Aprovação Diretoria Pedido Aprovado Ag…" at bounding box center [526, 328] width 302 height 31
select select "1"
click at [375, 313] on select "Selecione um status Cancelado Aguardando Aprovação Diretoria Pedido Aprovado Ag…" at bounding box center [526, 328] width 302 height 31
click at [182, 488] on button "Filtrar Lista" at bounding box center [142, 495] width 193 height 31
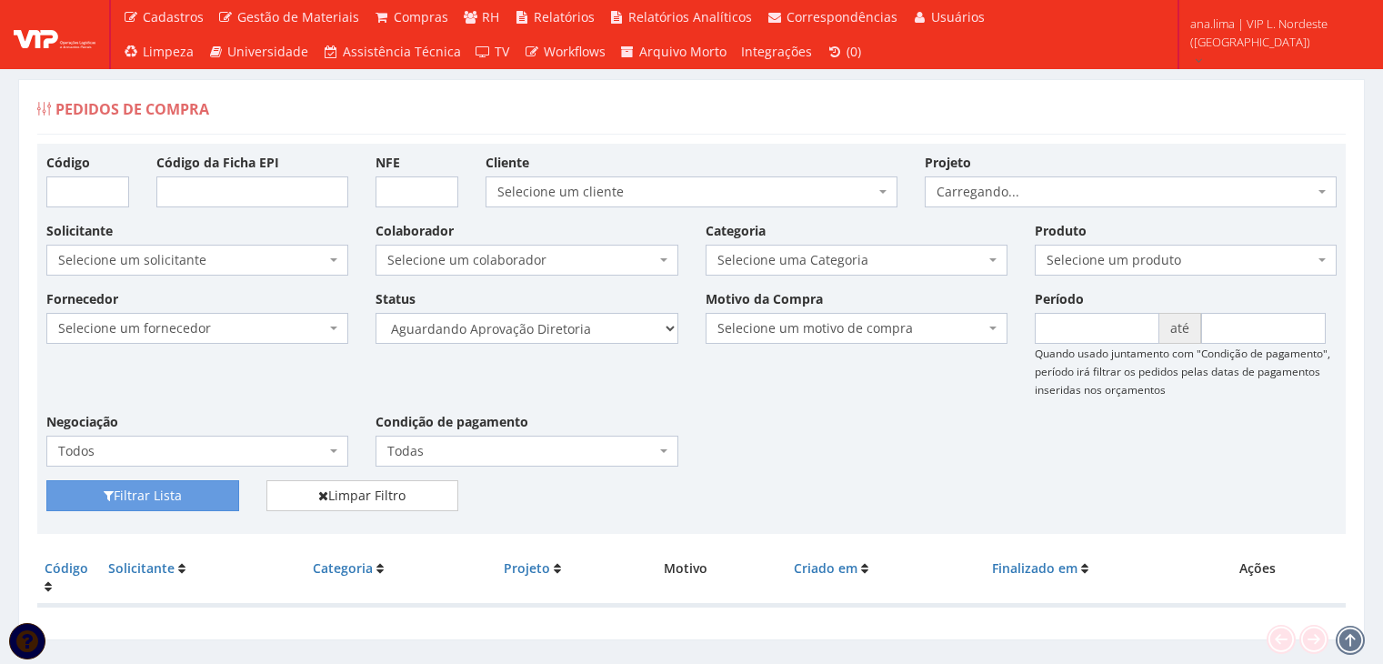
click at [590, 338] on select "Selecione um status Cancelado Aguardando Aprovação Diretoria Pedido Aprovado Ag…" at bounding box center [526, 328] width 302 height 31
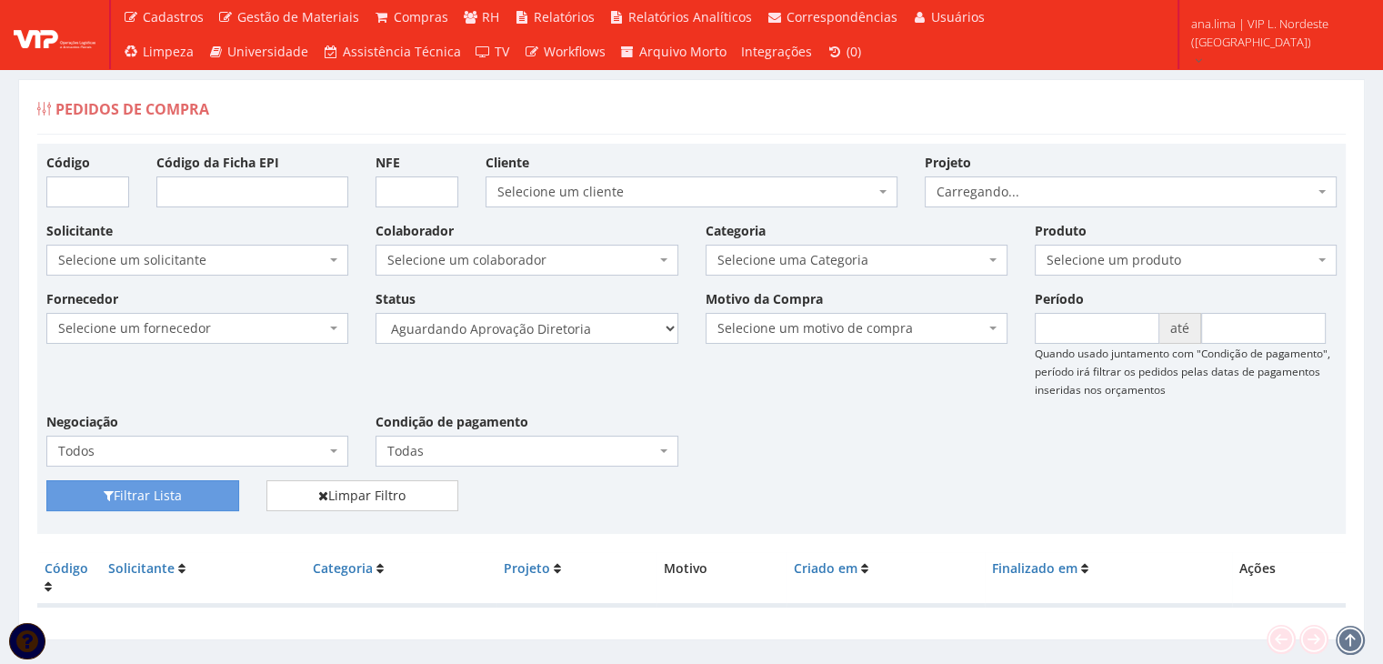
select select "4"
click at [375, 313] on select "Selecione um status Cancelado Aguardando Aprovação Diretoria Pedido Aprovado Ag…" at bounding box center [526, 328] width 302 height 31
click at [207, 504] on button "Filtrar Lista" at bounding box center [142, 495] width 193 height 31
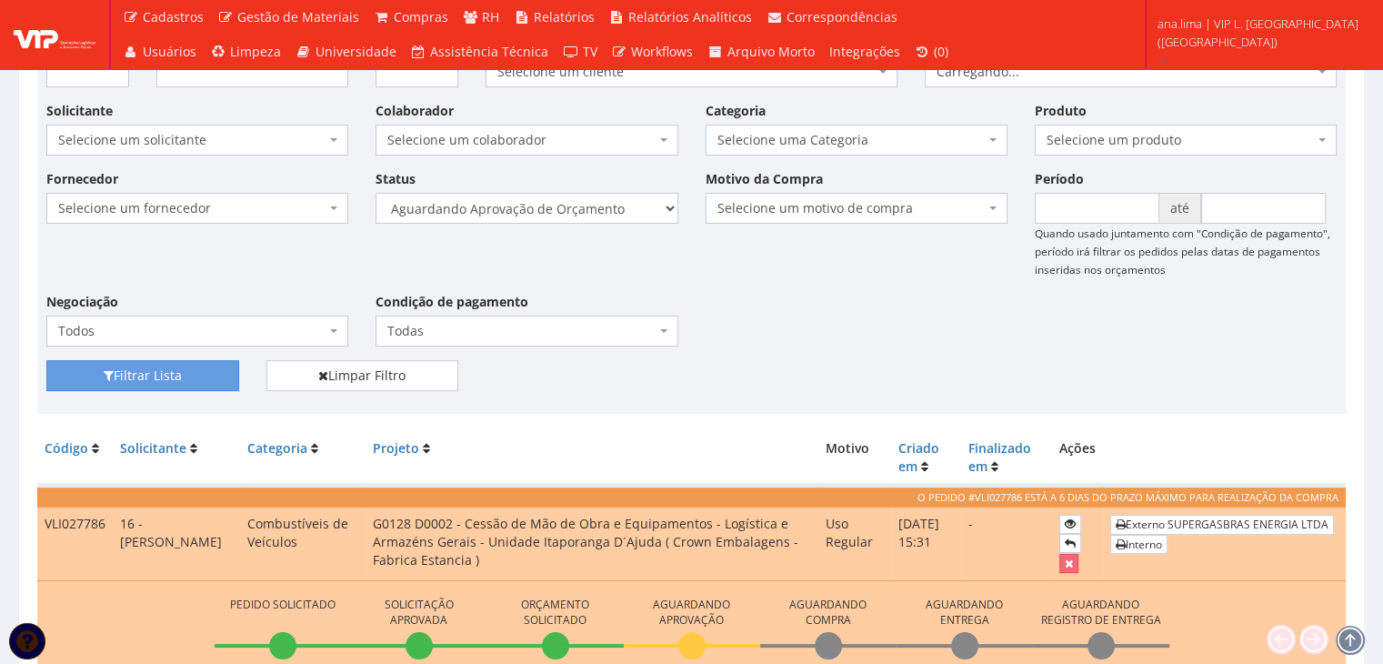
scroll to position [258, 0]
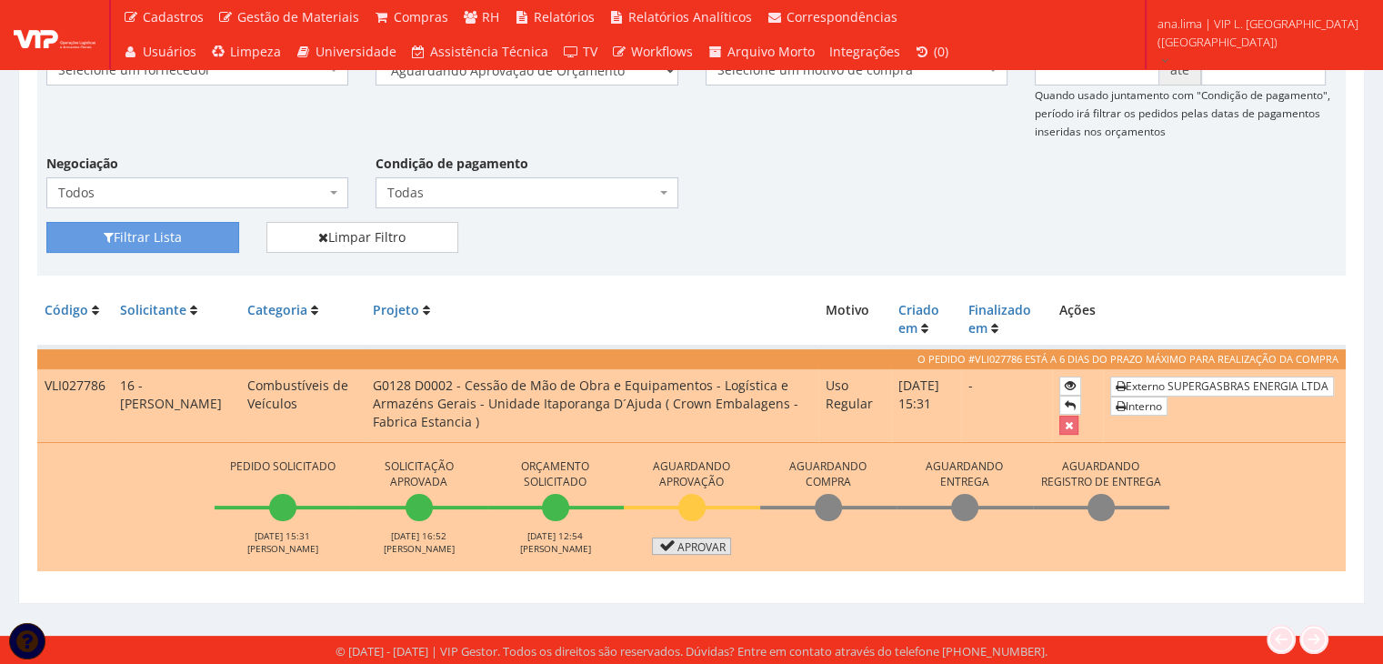
click at [699, 546] on link "Aprovar" at bounding box center [692, 545] width 80 height 17
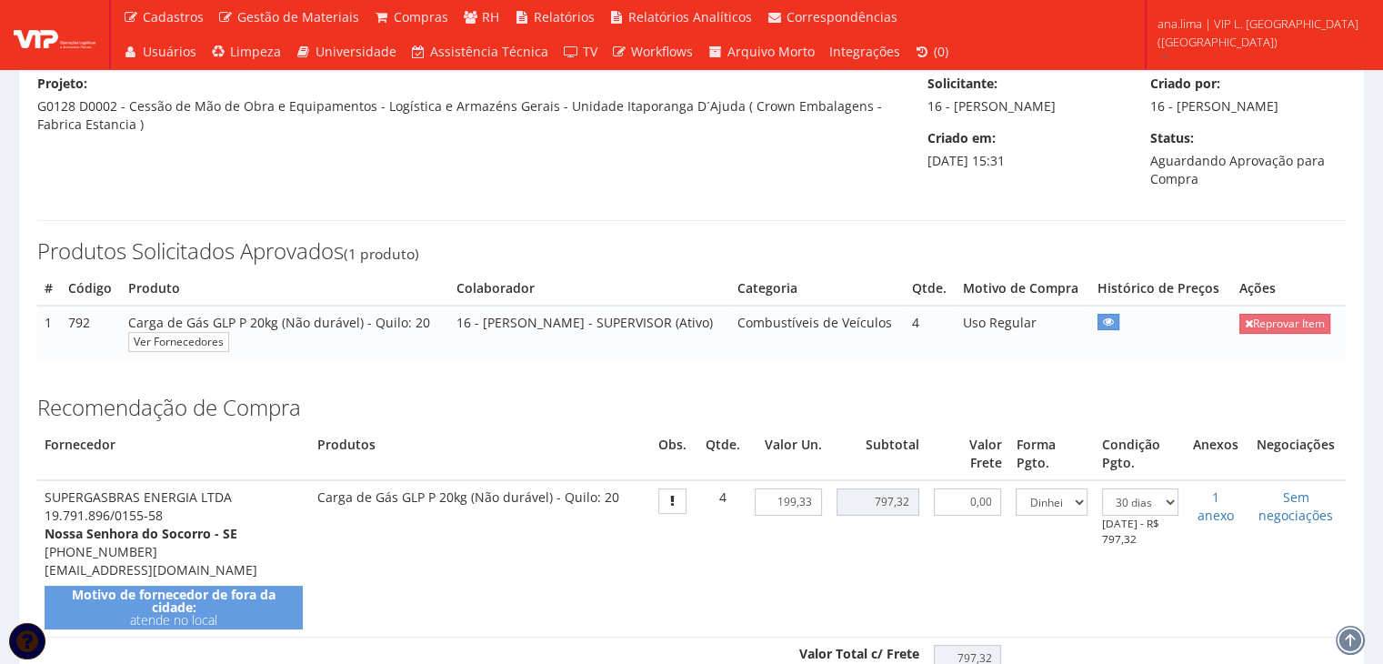
scroll to position [455, 0]
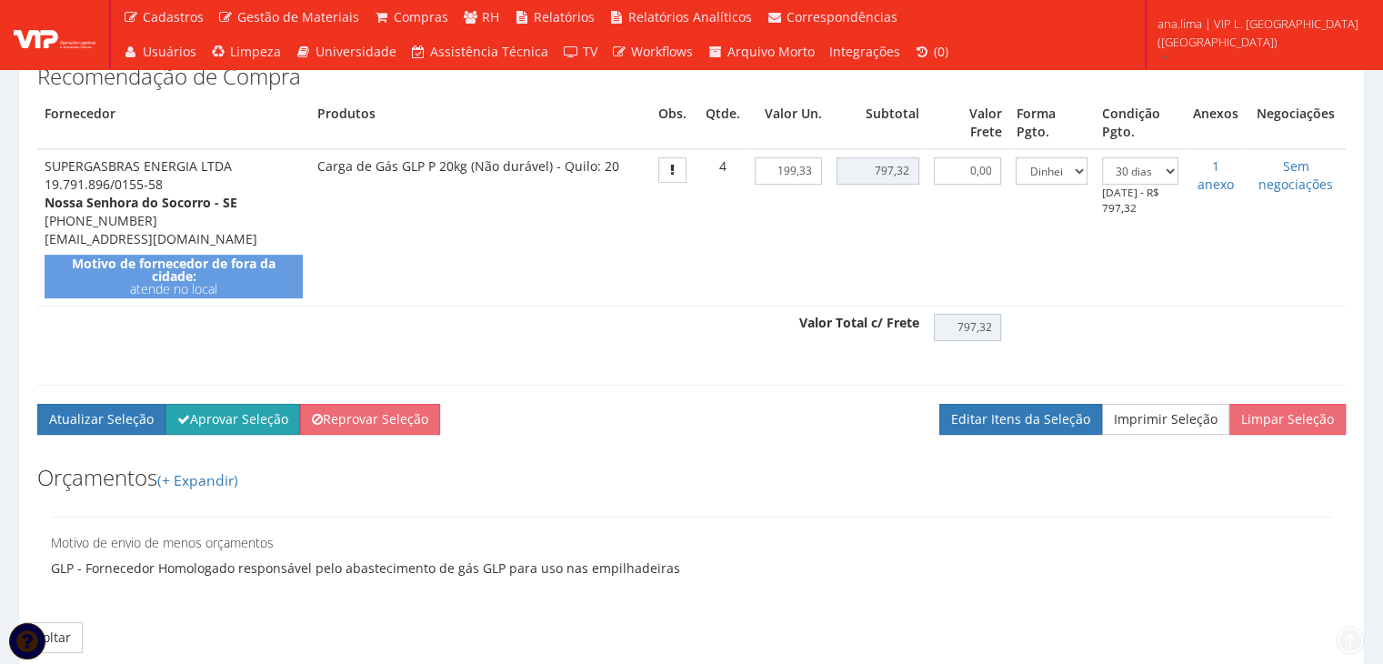
click at [225, 435] on button "Aprovar Seleção" at bounding box center [232, 419] width 135 height 31
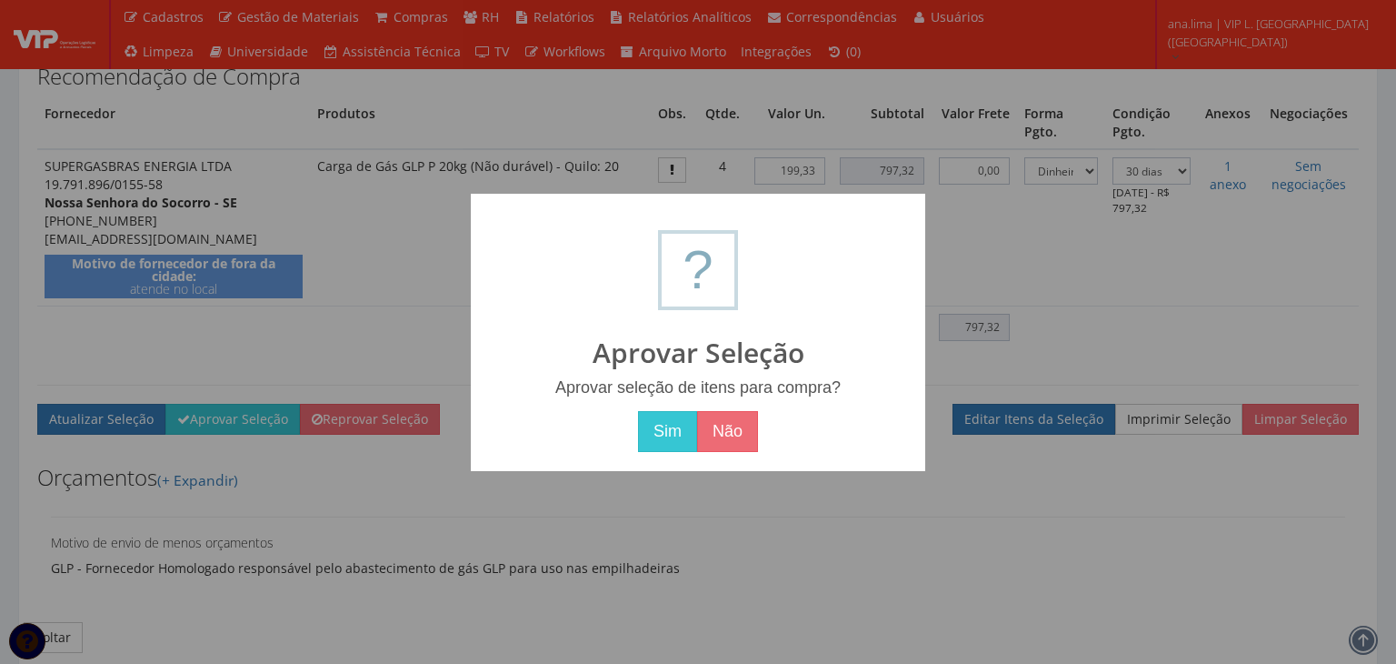
click at [627, 441] on div "Sim Não" at bounding box center [698, 432] width 418 height 42
click at [652, 433] on button "Sim" at bounding box center [667, 432] width 59 height 42
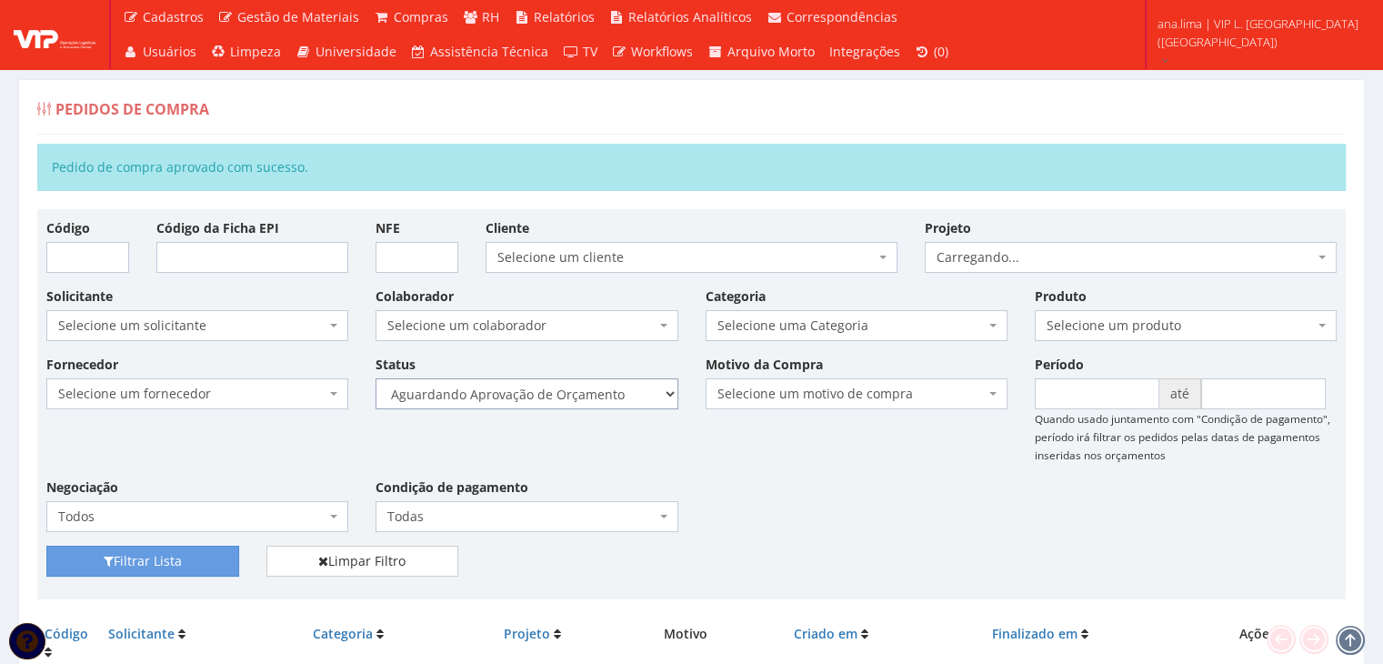
drag, startPoint x: 611, startPoint y: 391, endPoint x: 603, endPoint y: 405, distance: 15.9
click at [611, 391] on select "Selecione um status Cancelado Aguardando Aprovação Diretoria Pedido Aprovado Ag…" at bounding box center [526, 393] width 302 height 31
select select "1"
click at [375, 378] on select "Selecione um status Cancelado Aguardando Aprovação Diretoria Pedido Aprovado Ag…" at bounding box center [526, 393] width 302 height 31
click at [198, 565] on button "Filtrar Lista" at bounding box center [142, 560] width 193 height 31
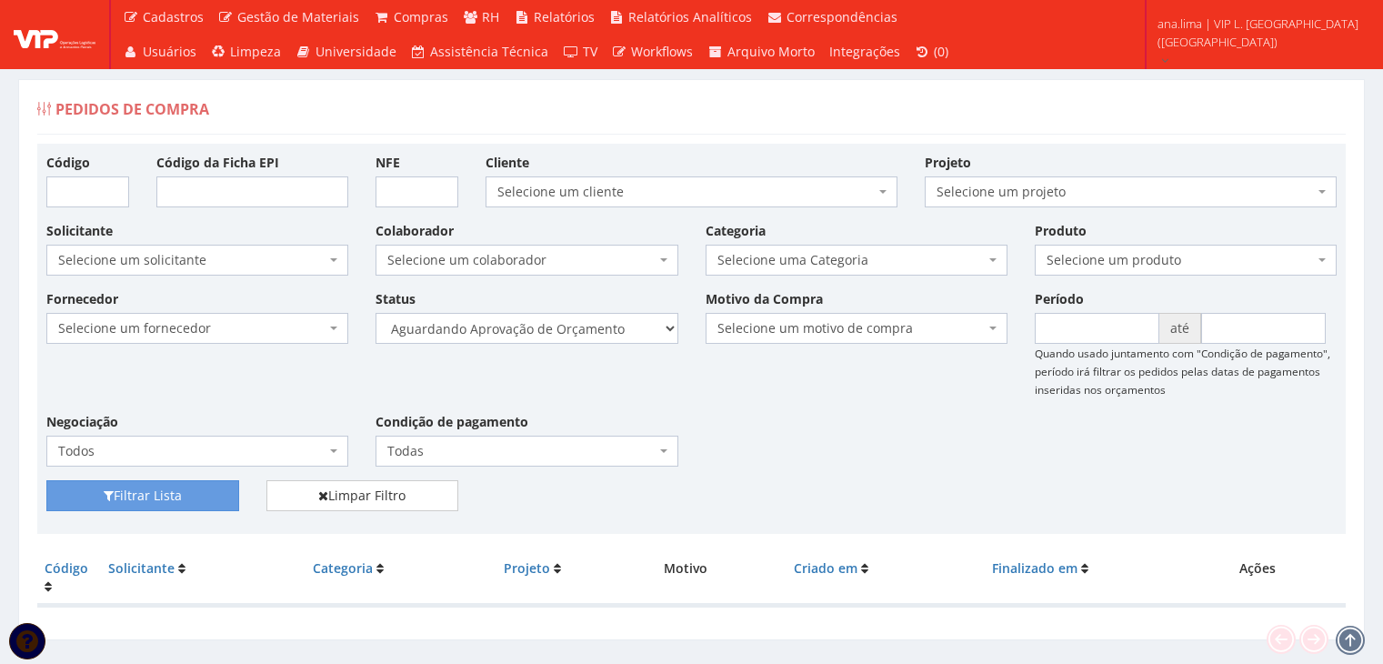
select select "4"
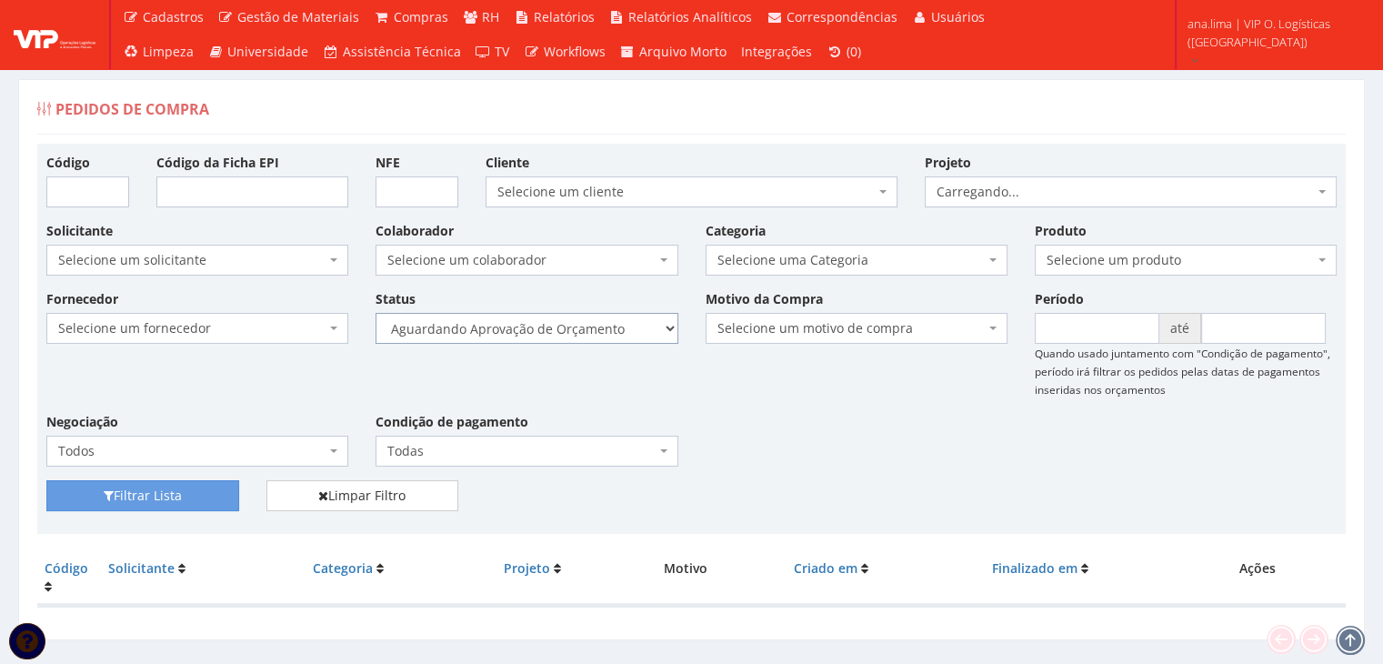
drag, startPoint x: 0, startPoint y: 0, endPoint x: 604, endPoint y: 340, distance: 692.8
click at [611, 332] on select "Selecione um status Cancelado Aguardando Aprovação Diretoria Pedido Aprovado Ag…" at bounding box center [526, 328] width 302 height 31
select select "1"
click at [375, 313] on select "Selecione um status Cancelado Aguardando Aprovação Diretoria Pedido Aprovado Ag…" at bounding box center [526, 328] width 302 height 31
click at [193, 499] on button "Filtrar Lista" at bounding box center [142, 495] width 193 height 31
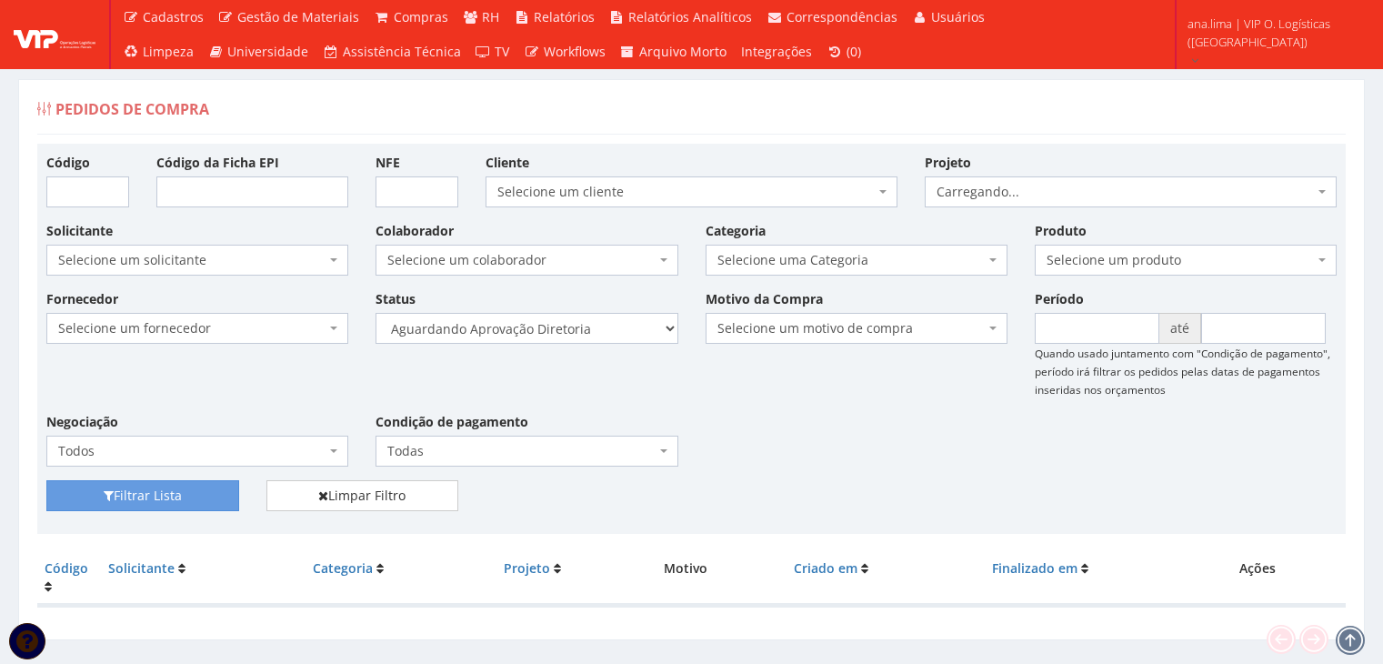
click at [572, 339] on select "Selecione um status Cancelado Aguardando Aprovação Diretoria Pedido Aprovado Ag…" at bounding box center [526, 328] width 302 height 31
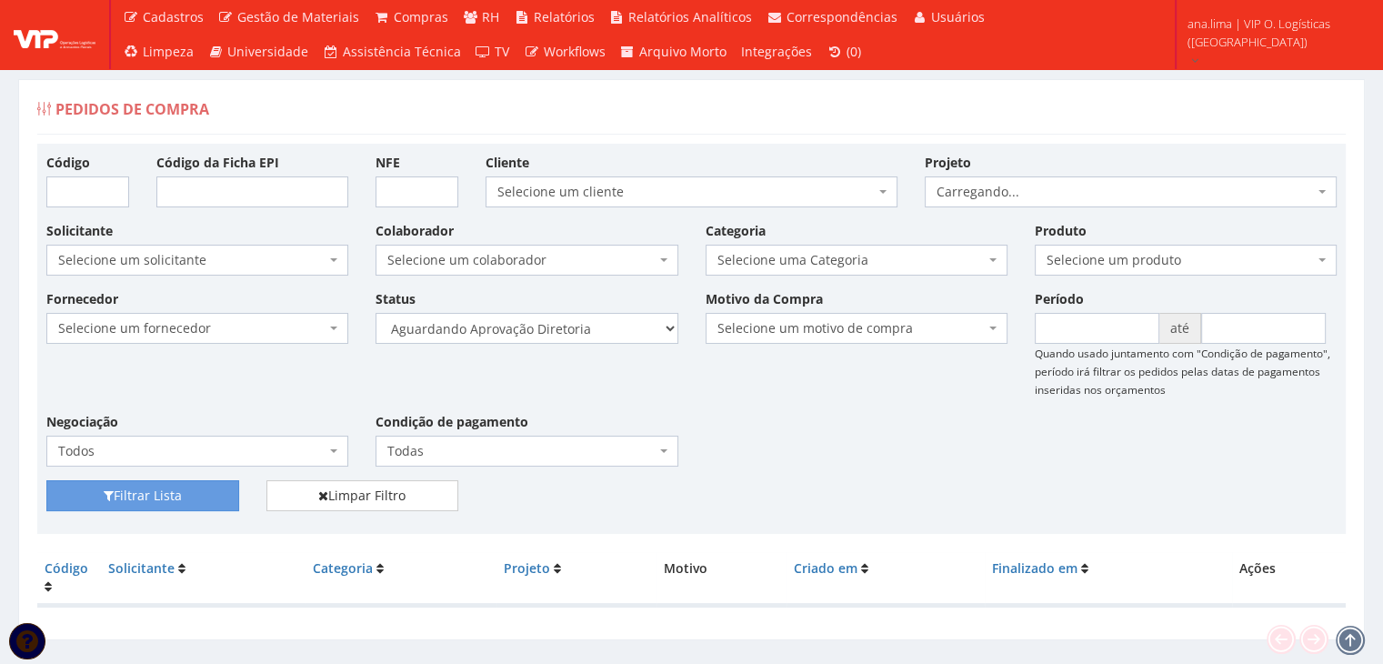
select select "4"
click at [375, 313] on select "Selecione um status Cancelado Aguardando Aprovação Diretoria Pedido Aprovado Ag…" at bounding box center [526, 328] width 302 height 31
click at [227, 497] on button "Filtrar Lista" at bounding box center [142, 495] width 193 height 31
